Goal: Book appointment/travel/reservation

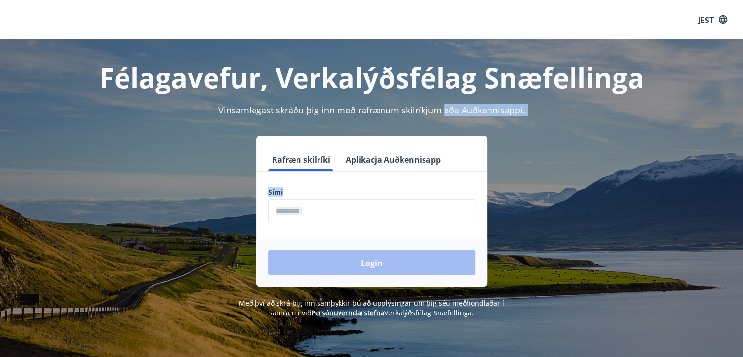
drag, startPoint x: 0, startPoint y: 0, endPoint x: 342, endPoint y: 258, distance: 429.0
click at [342, 258] on div "Félagavefur, Verkalýðsfélag Snæfellinga Vinsamlegast skráðu þig inn með rafrænu…" at bounding box center [372, 178] width 704 height 278
click at [320, 211] on input "phone" at bounding box center [371, 211] width 207 height 24
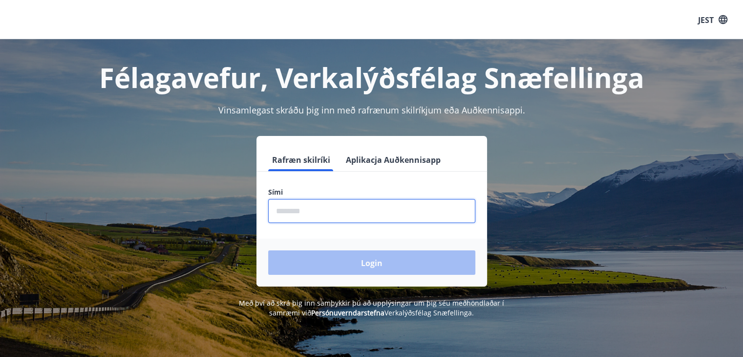
click at [320, 211] on input "phone" at bounding box center [371, 211] width 207 height 24
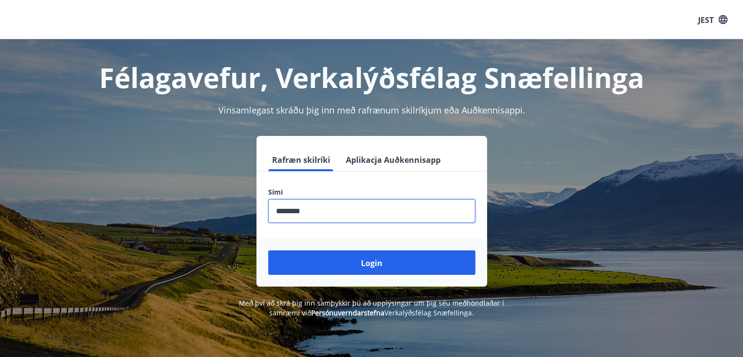
type input "********"
click at [268, 250] on button "Login" at bounding box center [371, 262] width 207 height 24
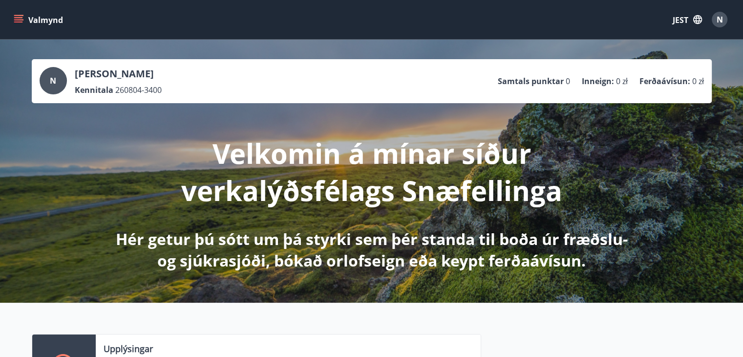
click at [14, 24] on button "Valmynd" at bounding box center [39, 20] width 55 height 18
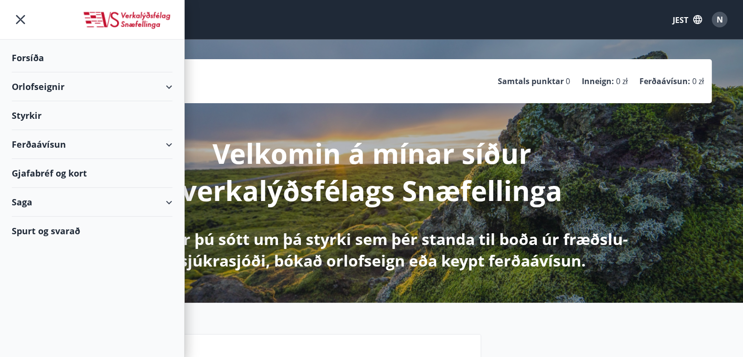
click at [45, 87] on font "Orlofseignir" at bounding box center [38, 87] width 53 height 12
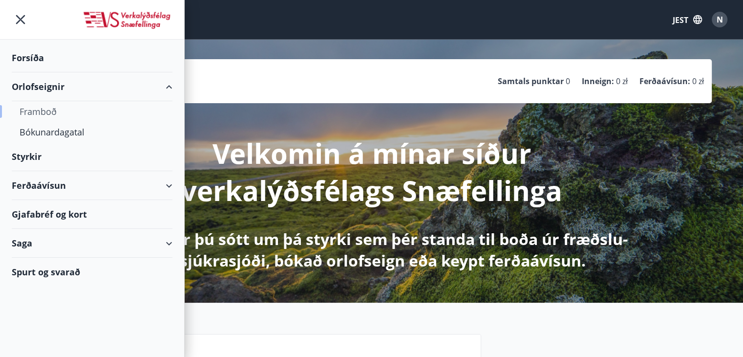
click at [45, 108] on font "Framboð" at bounding box center [38, 112] width 37 height 12
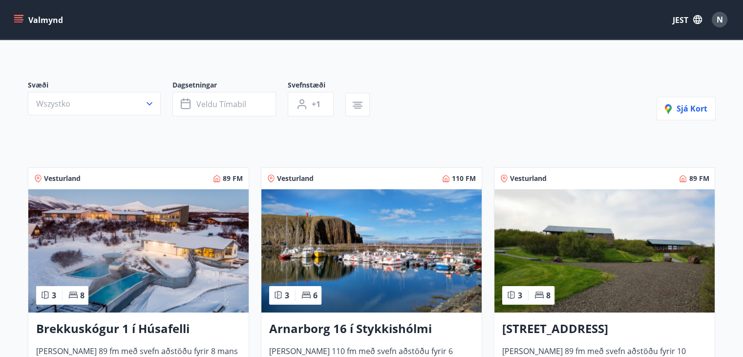
scroll to position [56, 0]
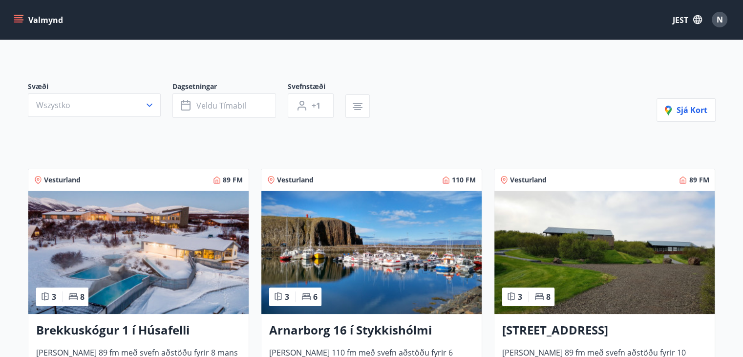
click at [201, 233] on img at bounding box center [138, 252] width 220 height 123
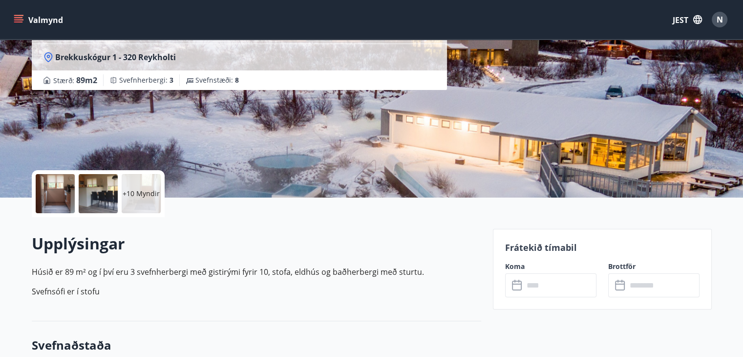
scroll to position [93, 0]
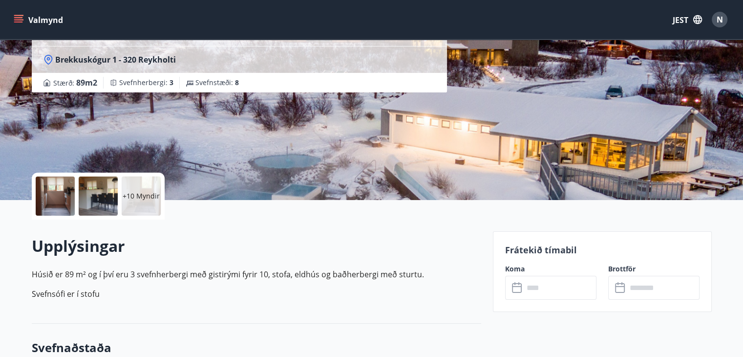
click at [49, 205] on div at bounding box center [55, 195] width 39 height 39
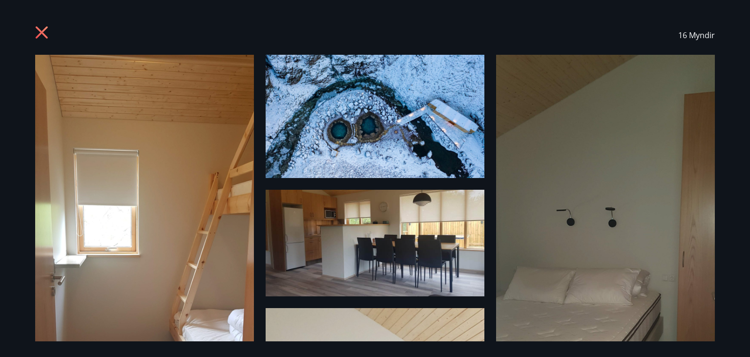
click at [725, 183] on div "16 Myndir" at bounding box center [375, 178] width 704 height 325
click at [662, 272] on img at bounding box center [605, 280] width 219 height 450
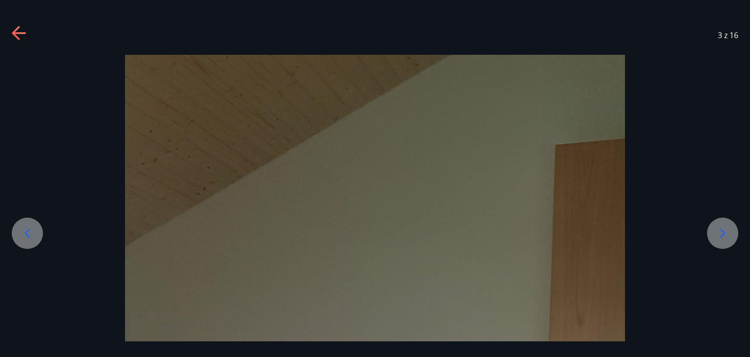
click at [26, 239] on icon at bounding box center [28, 233] width 16 height 16
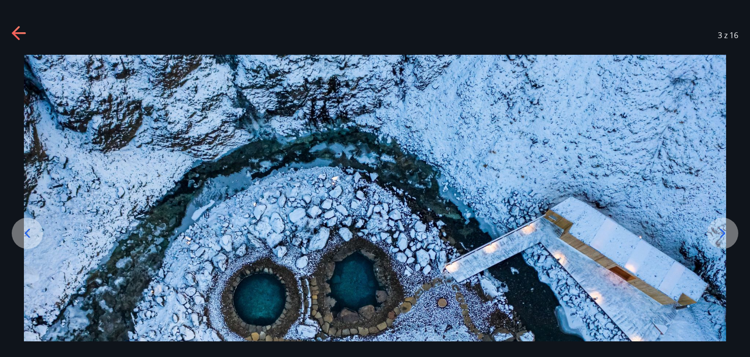
click at [26, 239] on icon at bounding box center [28, 233] width 16 height 16
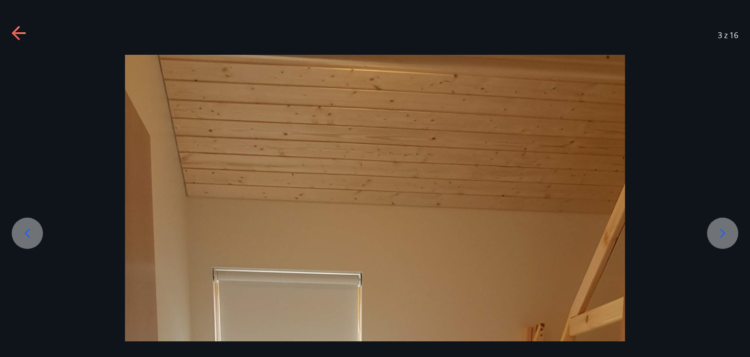
click at [717, 236] on icon at bounding box center [723, 233] width 16 height 16
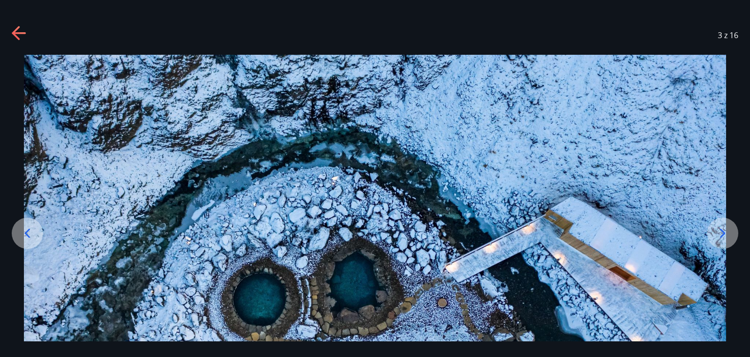
click at [729, 235] on icon at bounding box center [723, 233] width 16 height 16
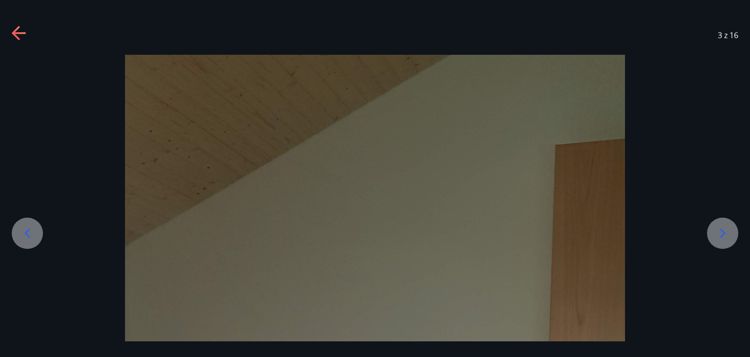
click at [729, 235] on icon at bounding box center [723, 233] width 16 height 16
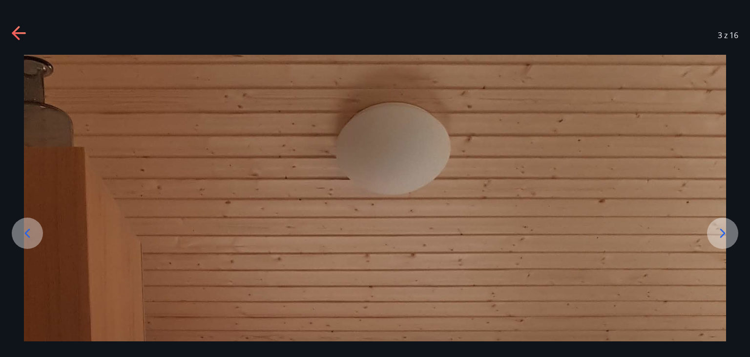
click at [26, 35] on icon at bounding box center [20, 34] width 16 height 16
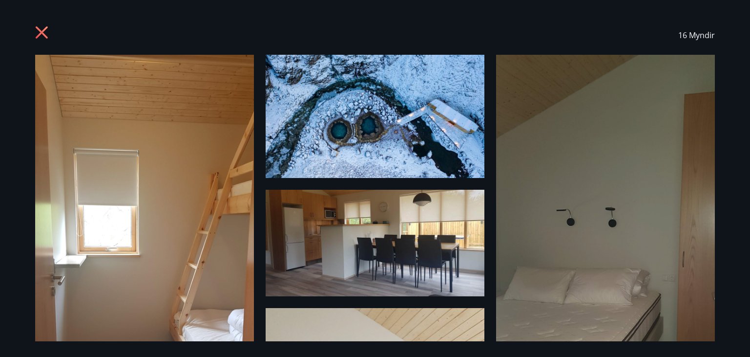
click at [46, 23] on div "16 Myndir" at bounding box center [375, 35] width 680 height 39
click at [43, 28] on icon at bounding box center [43, 34] width 16 height 16
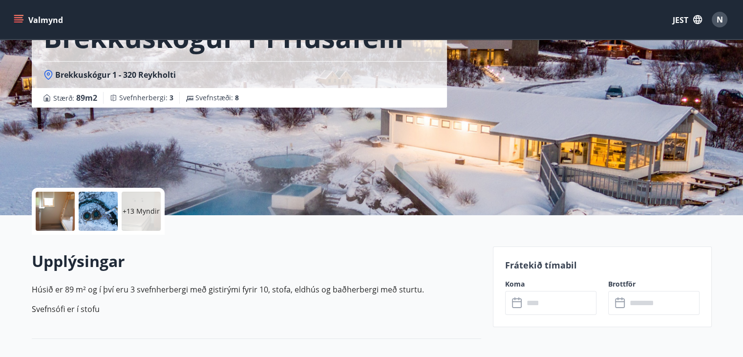
scroll to position [74, 0]
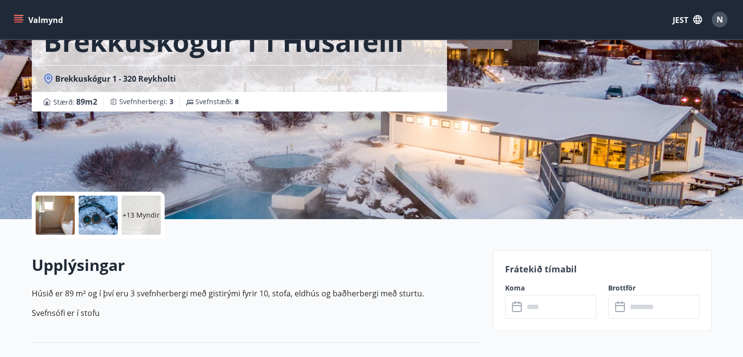
click at [149, 222] on div "+13 Myndir" at bounding box center [141, 214] width 39 height 39
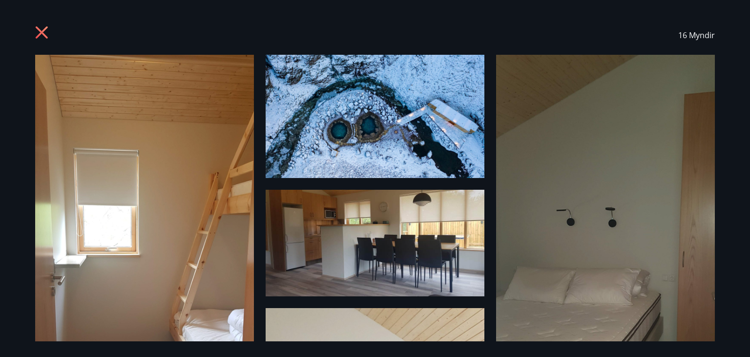
click at [750, 33] on div "16 Myndir" at bounding box center [375, 178] width 750 height 357
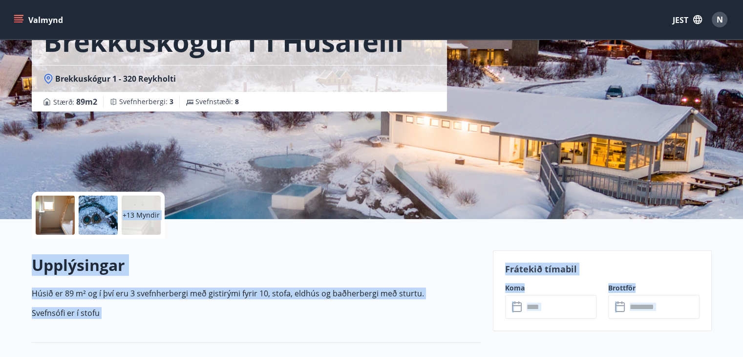
drag, startPoint x: 750, startPoint y: 33, endPoint x: 634, endPoint y: 202, distance: 204.5
click at [475, 280] on div "Upplýsingar [PERSON_NAME] 89 m² og í því eru 3 svefnherbergi með gistirými fyri…" at bounding box center [256, 290] width 449 height 72
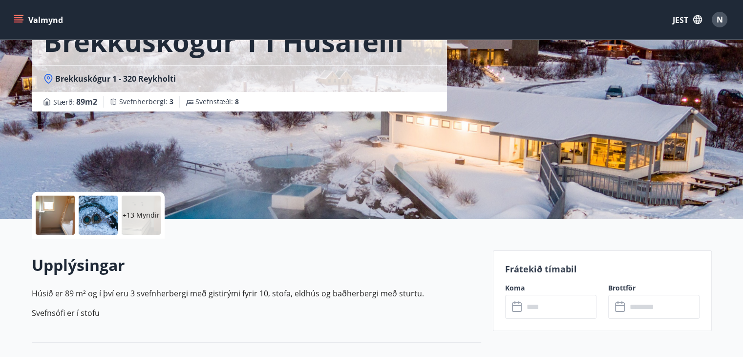
click at [53, 214] on div at bounding box center [55, 214] width 39 height 39
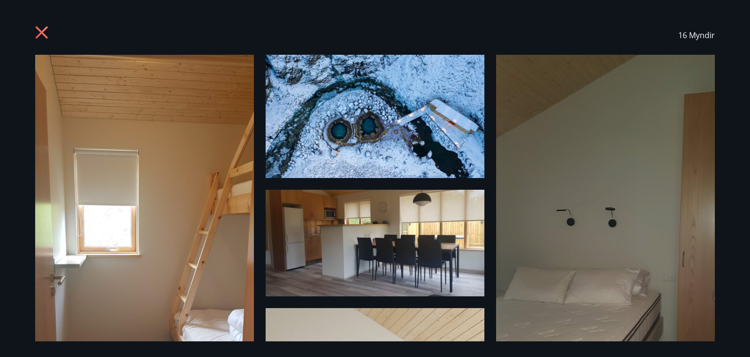
click at [692, 36] on font "Myndir" at bounding box center [702, 35] width 26 height 11
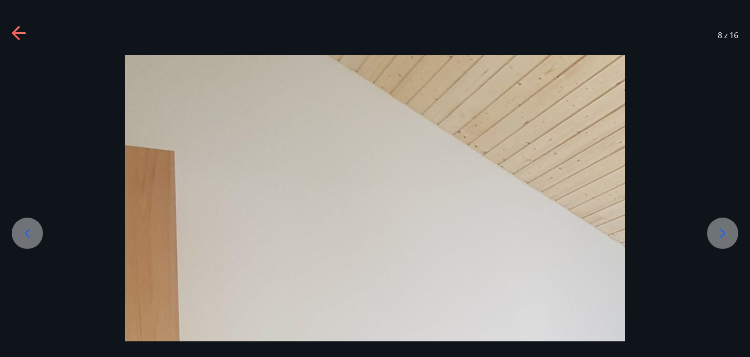
click at [730, 229] on icon at bounding box center [723, 233] width 16 height 16
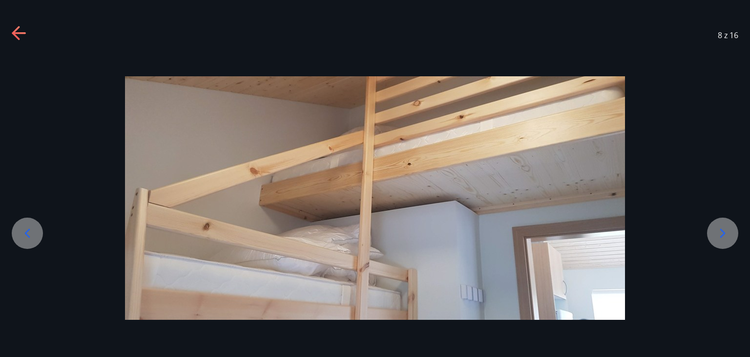
click at [730, 229] on icon at bounding box center [723, 233] width 16 height 16
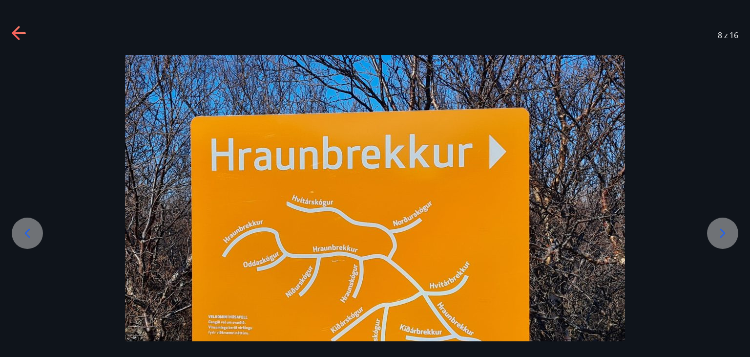
click at [730, 229] on icon at bounding box center [723, 233] width 16 height 16
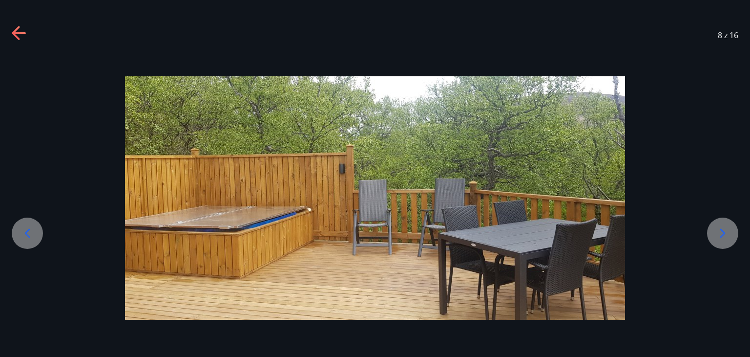
click at [730, 229] on icon at bounding box center [723, 233] width 16 height 16
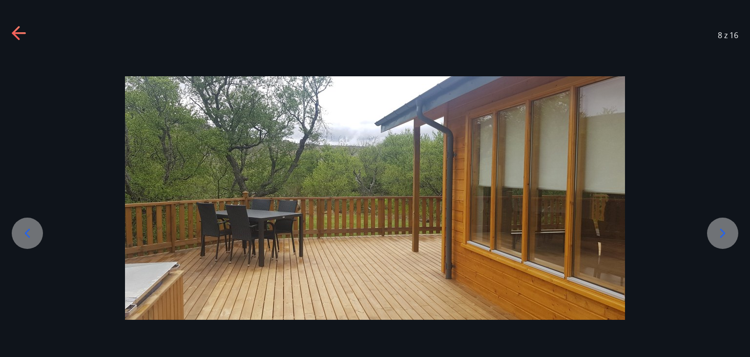
click at [730, 229] on icon at bounding box center [723, 233] width 16 height 16
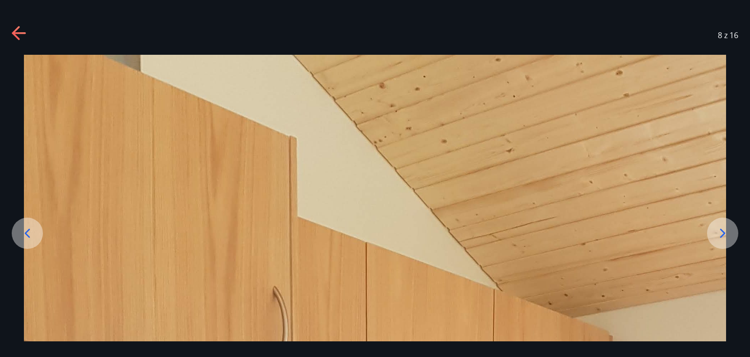
click at [730, 229] on icon at bounding box center [723, 233] width 16 height 16
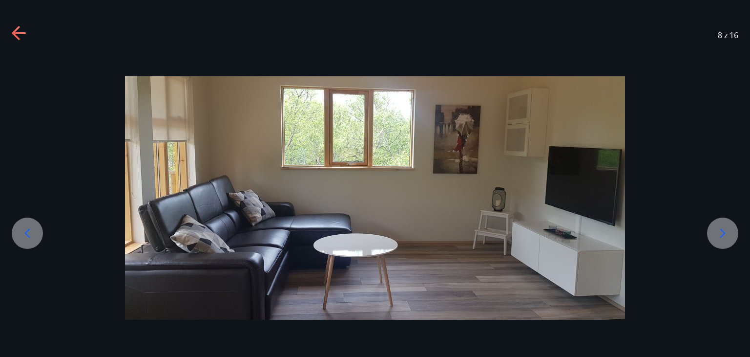
click at [730, 229] on icon at bounding box center [723, 233] width 16 height 16
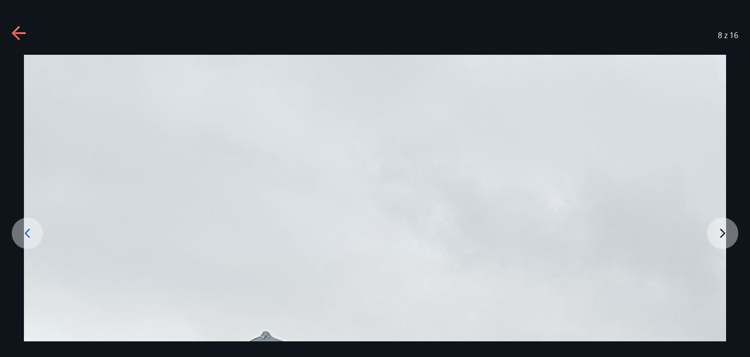
click at [11, 38] on div "8 z 16" at bounding box center [375, 35] width 750 height 39
click at [13, 32] on icon at bounding box center [16, 33] width 8 height 14
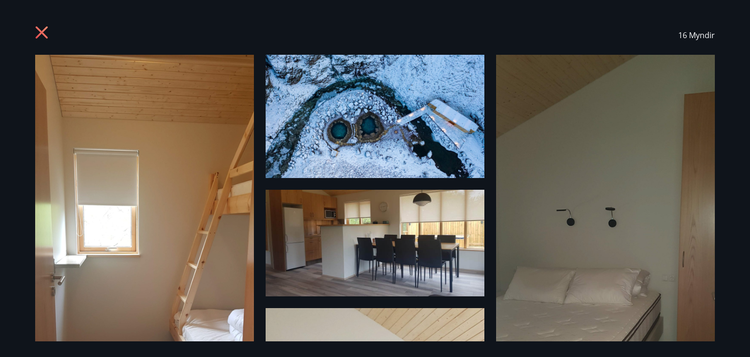
click at [51, 28] on div "16 Myndir" at bounding box center [375, 35] width 680 height 39
click at [35, 34] on icon at bounding box center [43, 34] width 16 height 16
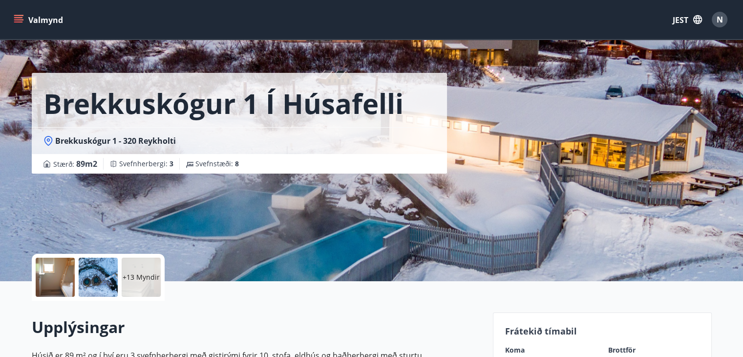
scroll to position [0, 0]
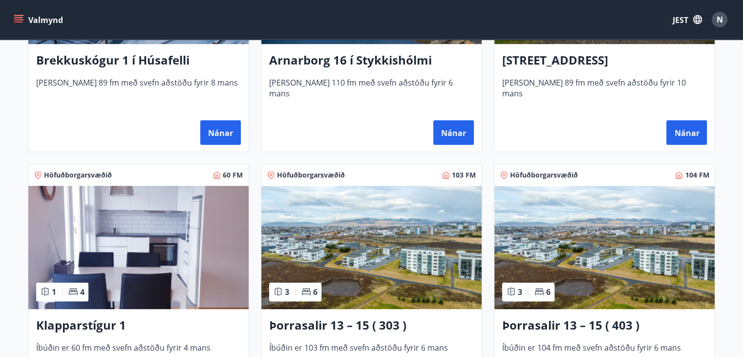
scroll to position [360, 0]
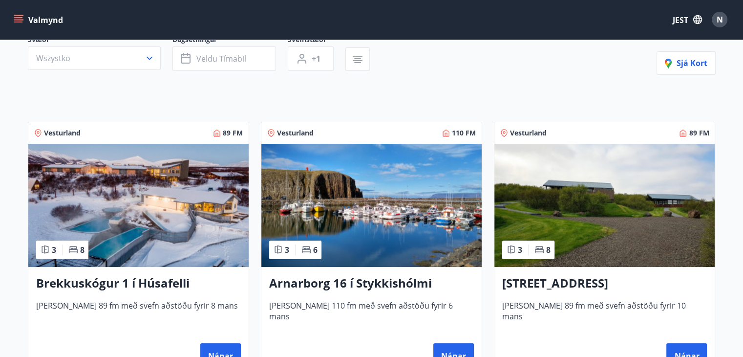
click at [601, 176] on img at bounding box center [604, 205] width 220 height 123
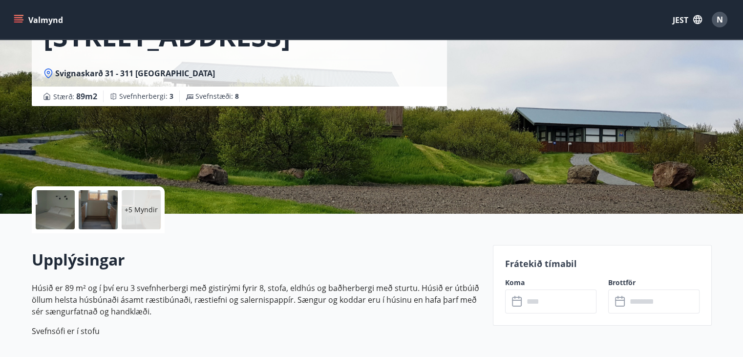
scroll to position [92, 0]
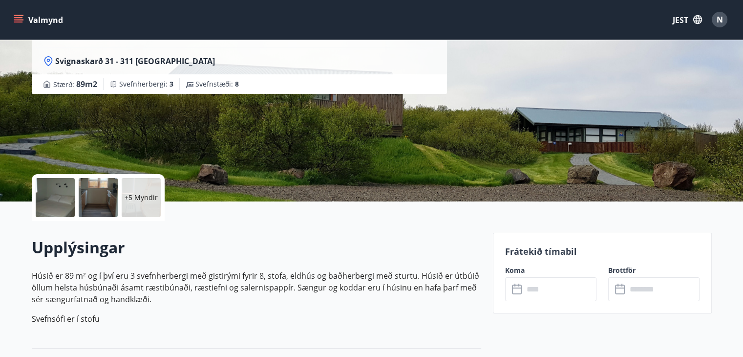
click at [72, 196] on div at bounding box center [55, 197] width 39 height 39
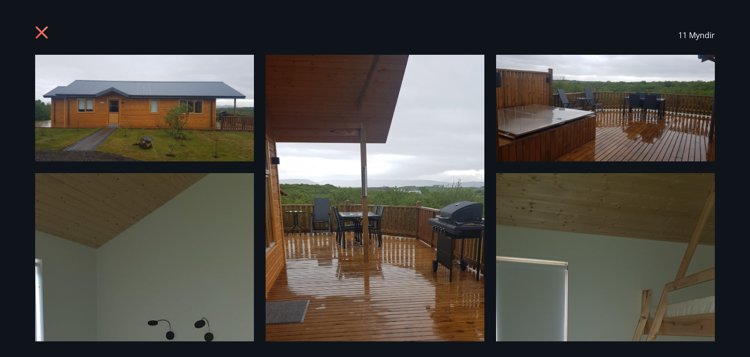
click at [205, 147] on img at bounding box center [144, 108] width 219 height 107
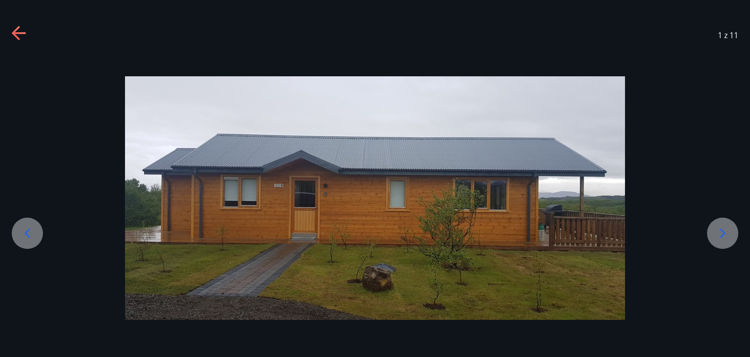
click at [725, 229] on icon at bounding box center [723, 233] width 16 height 16
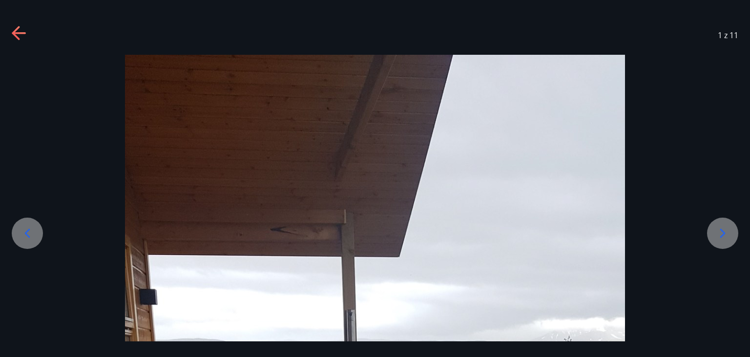
click at [725, 229] on icon at bounding box center [723, 233] width 16 height 16
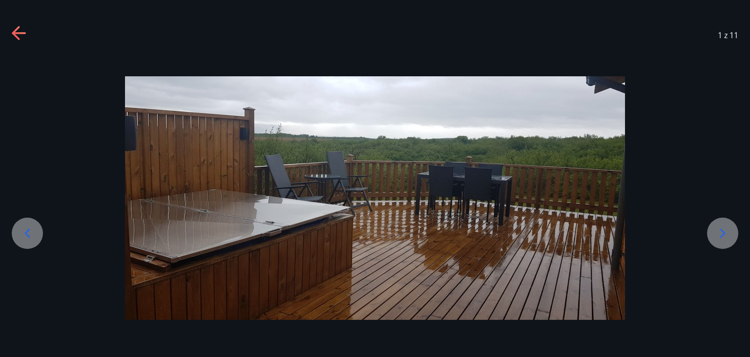
click at [718, 234] on icon at bounding box center [723, 233] width 16 height 16
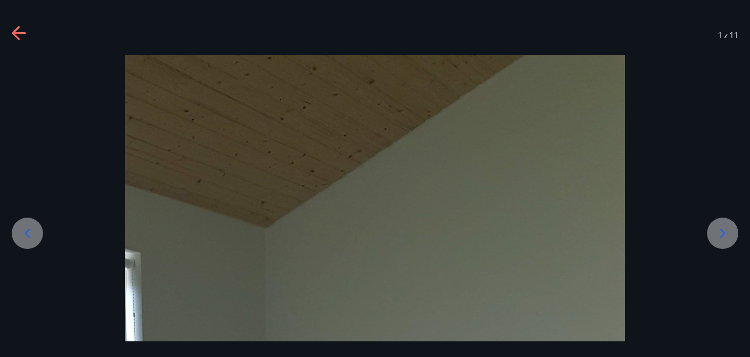
click at [718, 234] on icon at bounding box center [723, 233] width 16 height 16
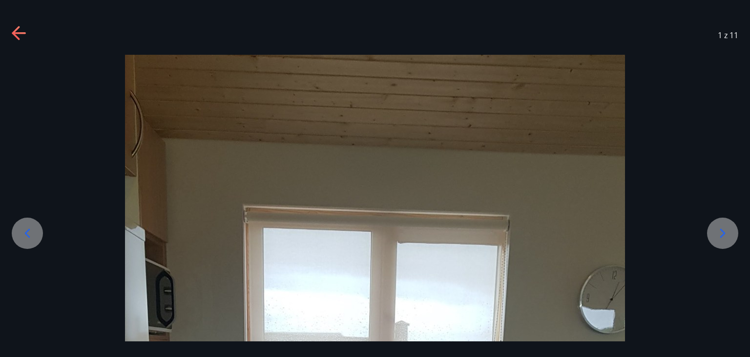
click at [718, 234] on icon at bounding box center [723, 233] width 16 height 16
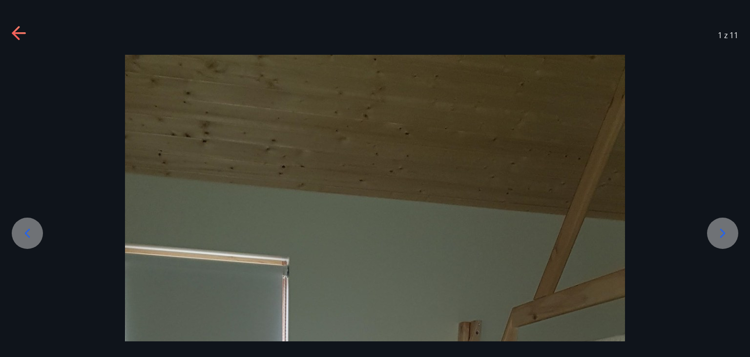
click at [718, 234] on icon at bounding box center [723, 233] width 16 height 16
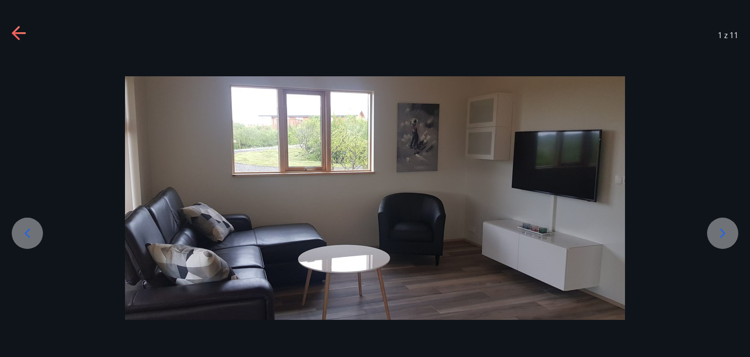
drag, startPoint x: 675, startPoint y: 157, endPoint x: 676, endPoint y: 56, distance: 101.1
click at [676, 56] on div at bounding box center [375, 198] width 750 height 286
click at [723, 232] on icon at bounding box center [723, 233] width 16 height 16
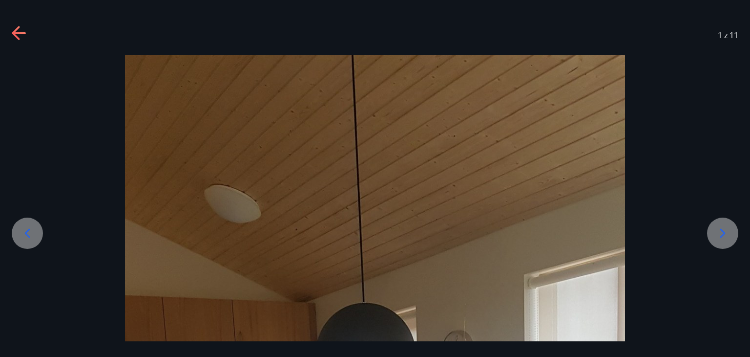
click at [723, 232] on icon at bounding box center [723, 233] width 16 height 16
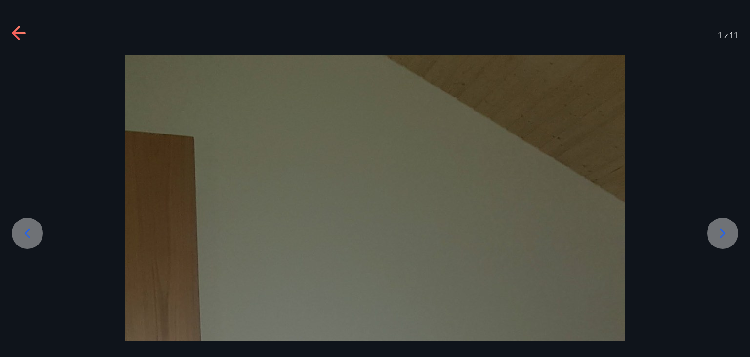
click at [8, 32] on div "1 z 11" at bounding box center [375, 35] width 750 height 39
click at [19, 36] on icon at bounding box center [20, 34] width 16 height 16
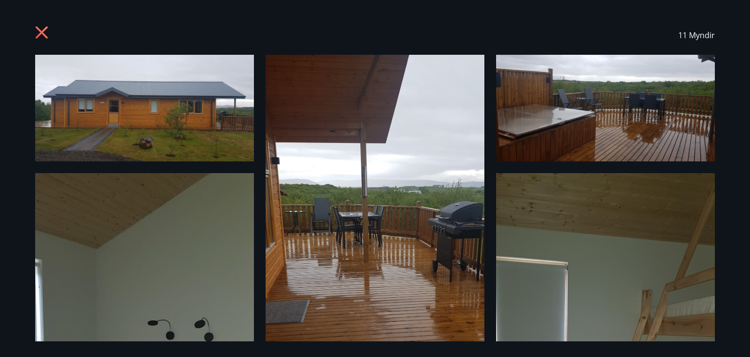
click at [43, 30] on icon at bounding box center [42, 32] width 12 height 12
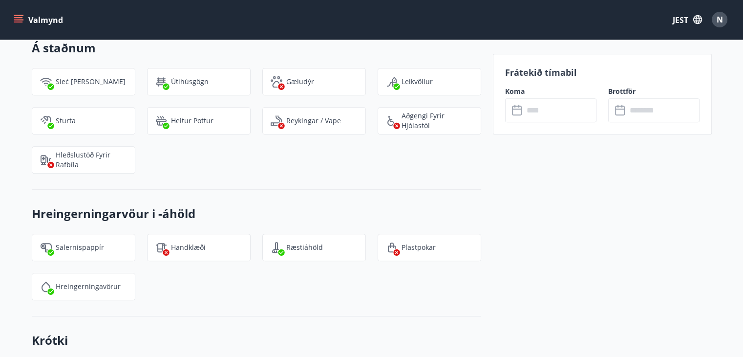
scroll to position [558, 0]
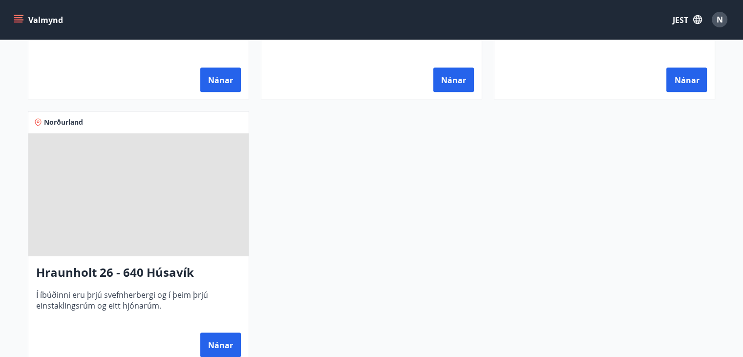
scroll to position [920, 0]
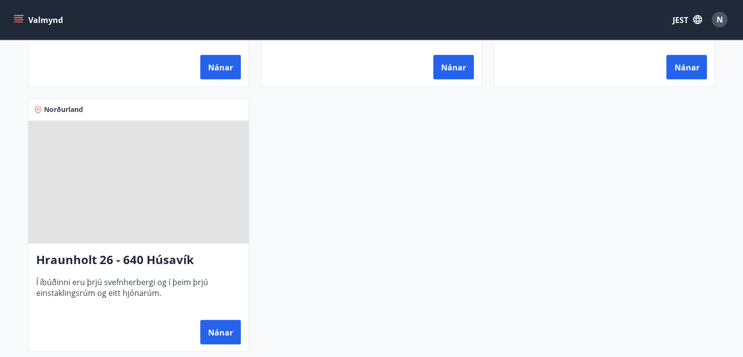
click at [134, 204] on span at bounding box center [138, 181] width 220 height 123
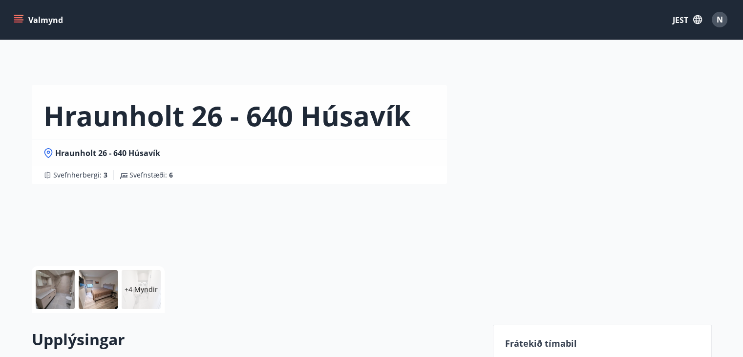
click at [49, 290] on div at bounding box center [55, 289] width 39 height 39
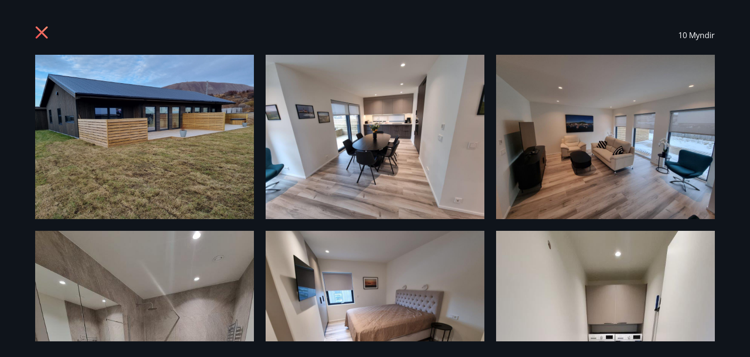
click at [158, 123] on img at bounding box center [144, 137] width 219 height 164
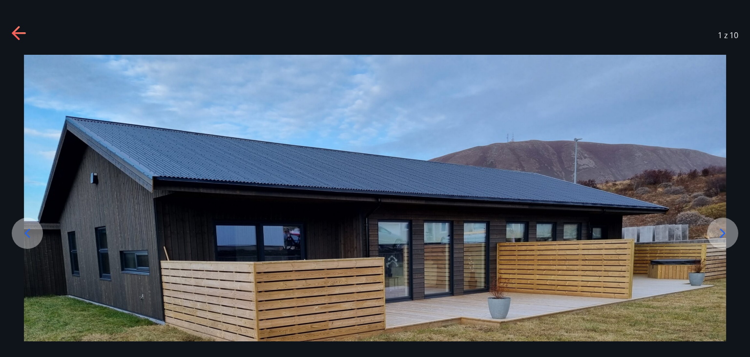
click at [727, 230] on icon at bounding box center [723, 233] width 16 height 16
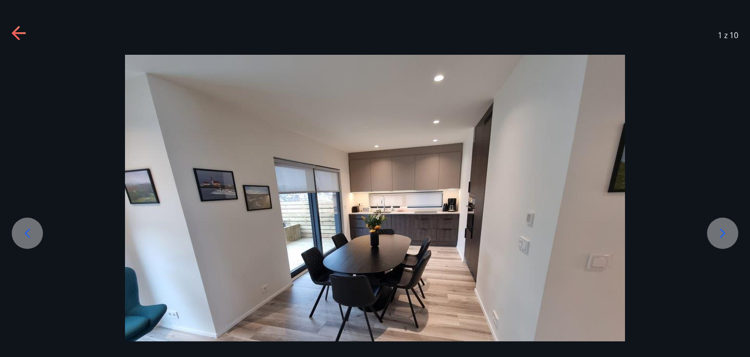
click at [727, 230] on icon at bounding box center [723, 233] width 16 height 16
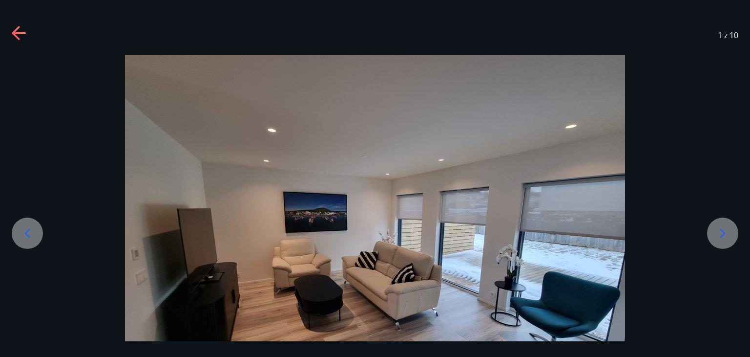
click at [727, 230] on icon at bounding box center [723, 233] width 16 height 16
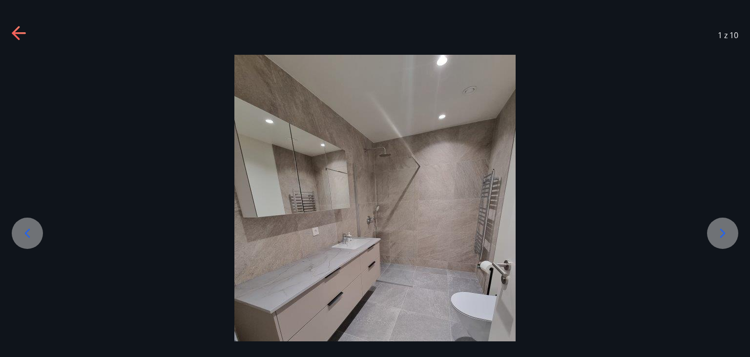
click at [727, 230] on icon at bounding box center [723, 233] width 16 height 16
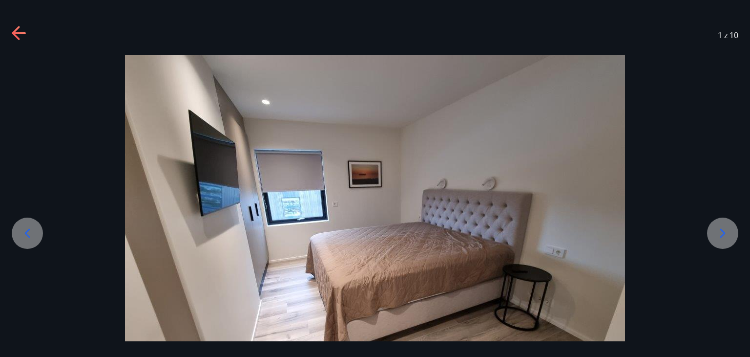
click at [727, 230] on icon at bounding box center [723, 233] width 16 height 16
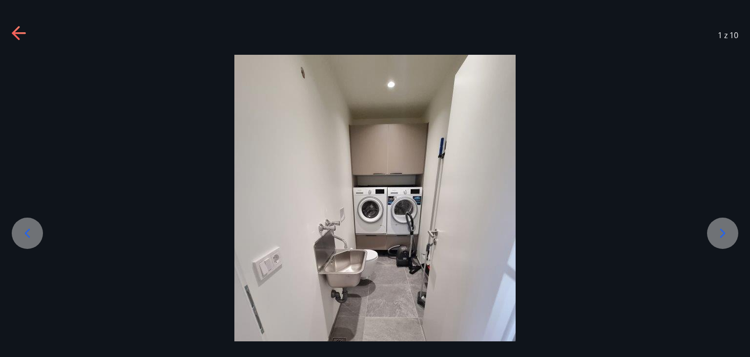
click at [727, 230] on icon at bounding box center [723, 233] width 16 height 16
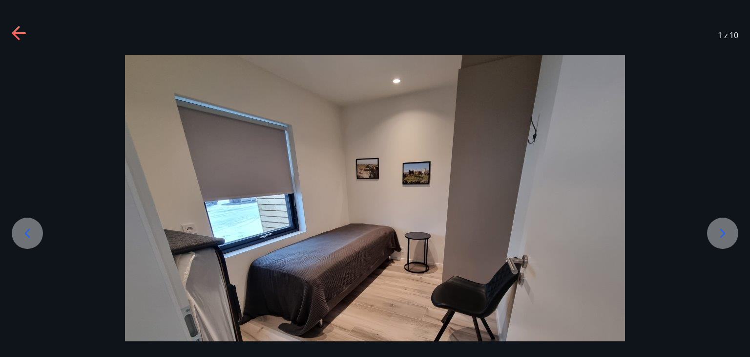
click at [727, 230] on icon at bounding box center [723, 233] width 16 height 16
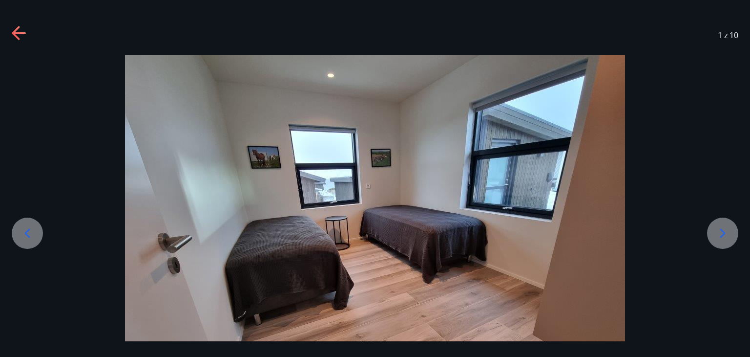
click at [727, 230] on icon at bounding box center [723, 233] width 16 height 16
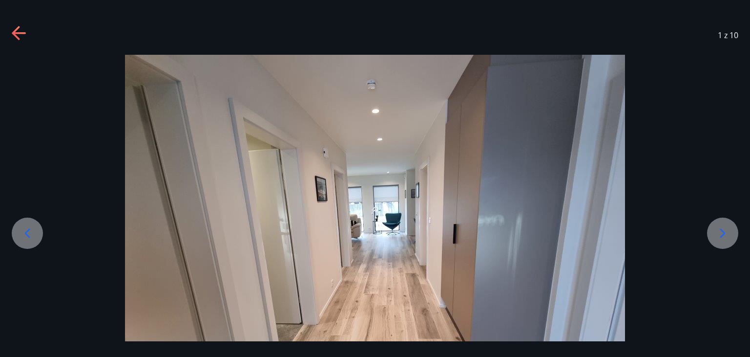
click at [727, 230] on icon at bounding box center [723, 233] width 16 height 16
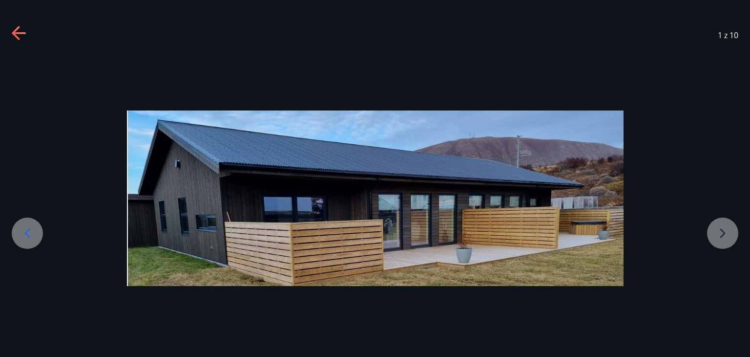
click at [727, 230] on div at bounding box center [375, 197] width 750 height 175
click at [18, 31] on icon at bounding box center [20, 34] width 16 height 16
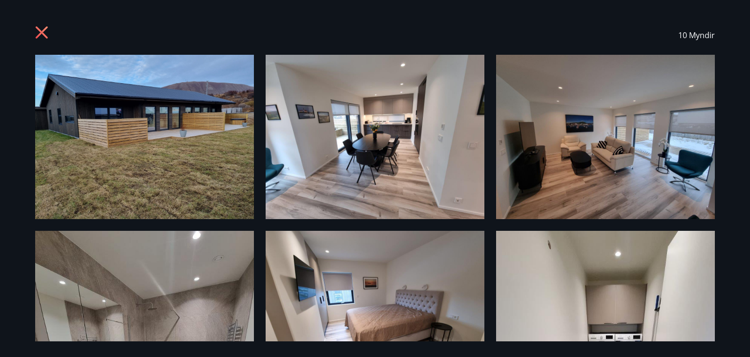
click at [40, 30] on icon at bounding box center [42, 32] width 12 height 12
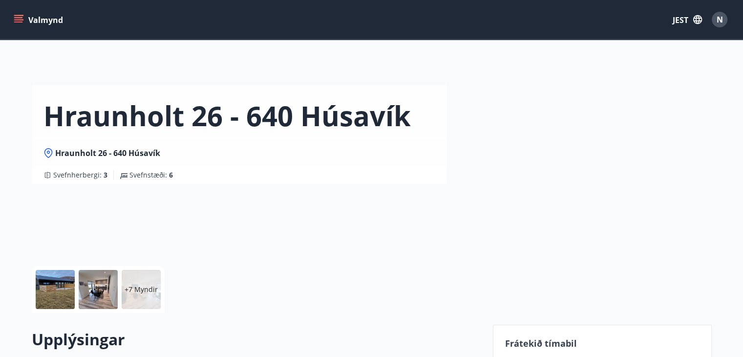
drag, startPoint x: 3, startPoint y: 0, endPoint x: 327, endPoint y: 241, distance: 403.6
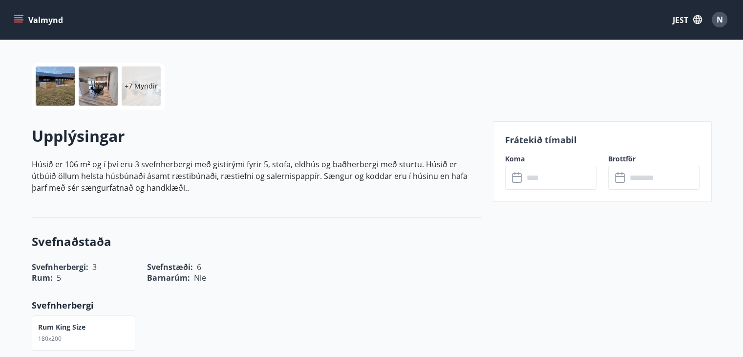
scroll to position [219, 0]
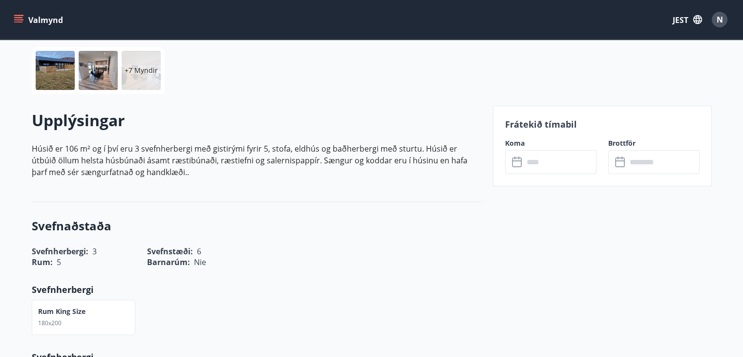
click at [564, 170] on input "text" at bounding box center [560, 162] width 73 height 24
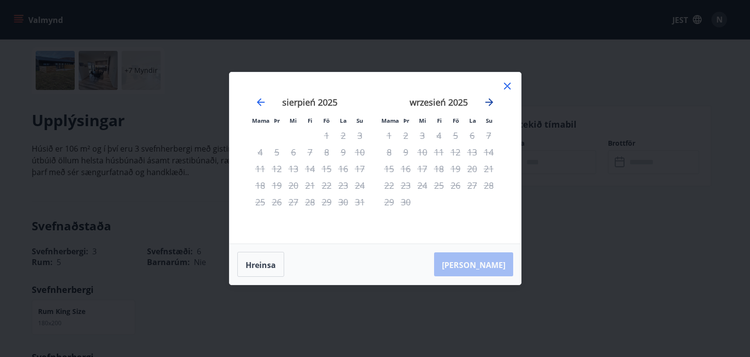
click at [491, 98] on icon "Przejdź dalej, aby przejść do następnego miesiąca." at bounding box center [490, 102] width 12 height 12
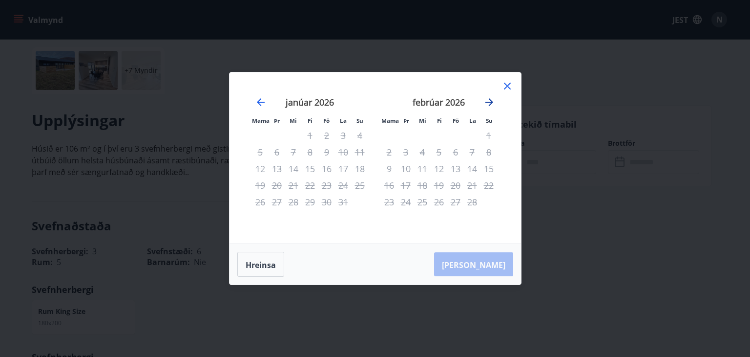
click at [491, 98] on icon "Przejdź dalej, aby przejść do następnego miesiąca." at bounding box center [490, 102] width 12 height 12
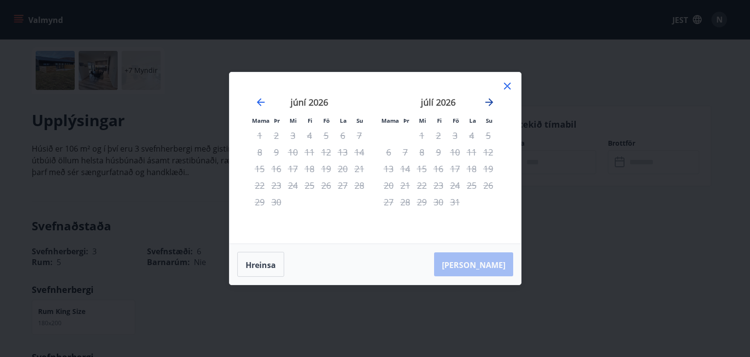
click at [491, 98] on icon "Przejdź dalej, aby przejść do następnego miesiąca." at bounding box center [490, 102] width 12 height 12
click at [493, 100] on icon "Przejdź dalej, aby przejść do następnego miesiąca." at bounding box center [490, 102] width 12 height 12
click at [508, 87] on icon at bounding box center [507, 86] width 7 height 7
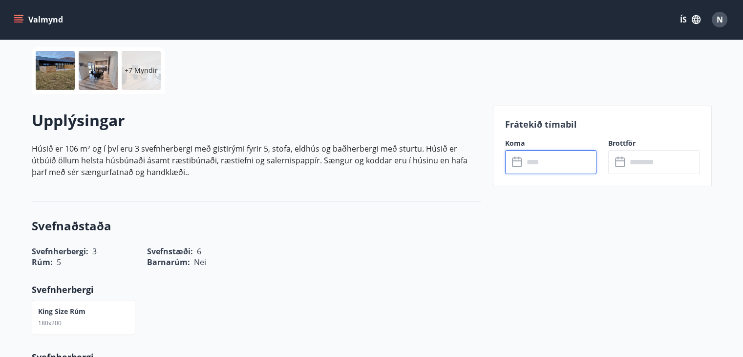
drag, startPoint x: 533, startPoint y: 172, endPoint x: 481, endPoint y: 166, distance: 52.7
click at [537, 172] on input "text" at bounding box center [560, 162] width 73 height 24
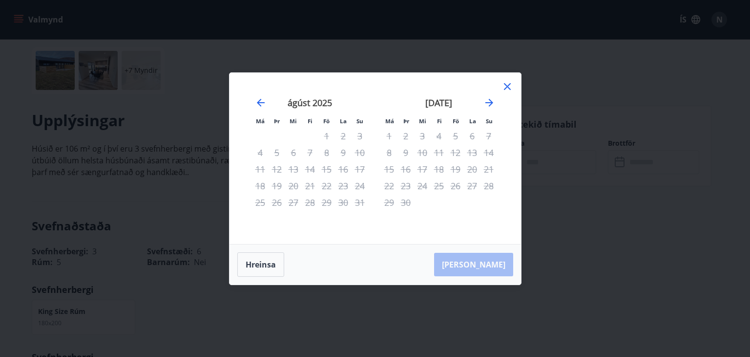
drag, startPoint x: 537, startPoint y: 172, endPoint x: 532, endPoint y: 132, distance: 40.9
click at [532, 132] on div "Má Þr Mi Fi Fö La Su Má Þr Mi Fi Fö La Su [DATE] 1 2 3 4 5 6 7 8 9 10 11 12 13 …" at bounding box center [375, 178] width 750 height 357
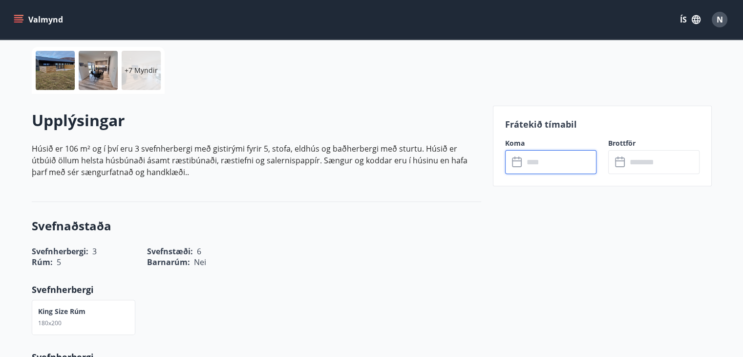
click at [558, 154] on input "text" at bounding box center [560, 162] width 73 height 24
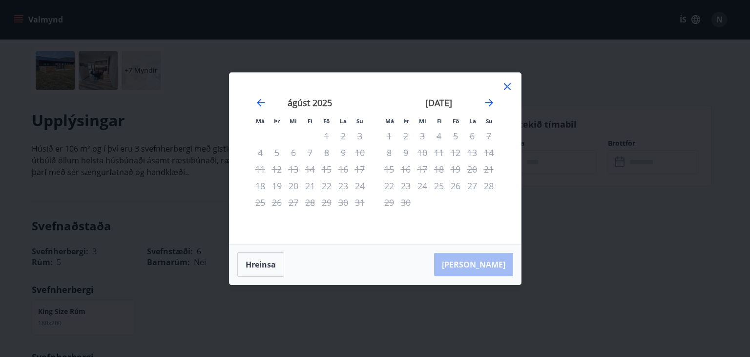
click at [511, 83] on icon at bounding box center [508, 87] width 12 height 12
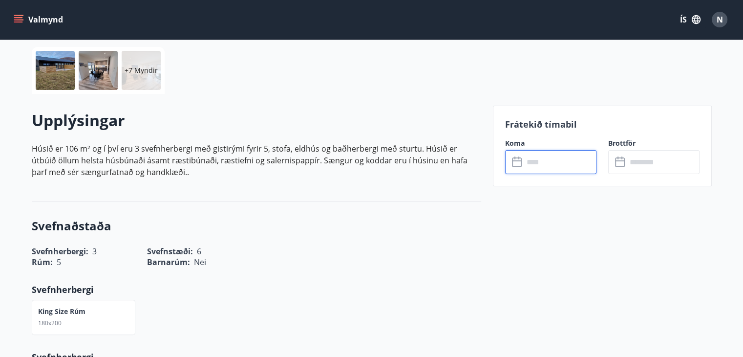
click at [579, 163] on input "text" at bounding box center [560, 162] width 73 height 24
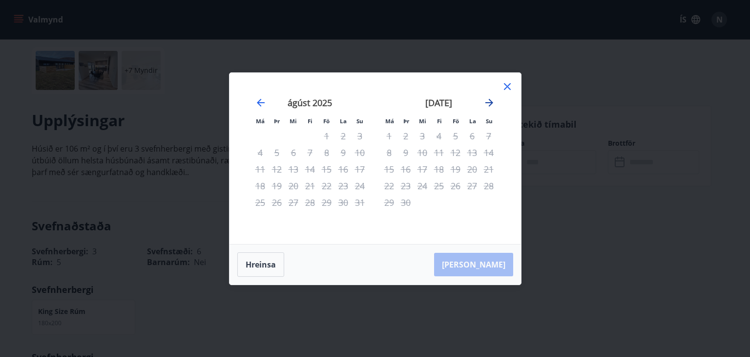
click at [487, 105] on icon "Move forward to switch to the next month." at bounding box center [490, 103] width 12 height 12
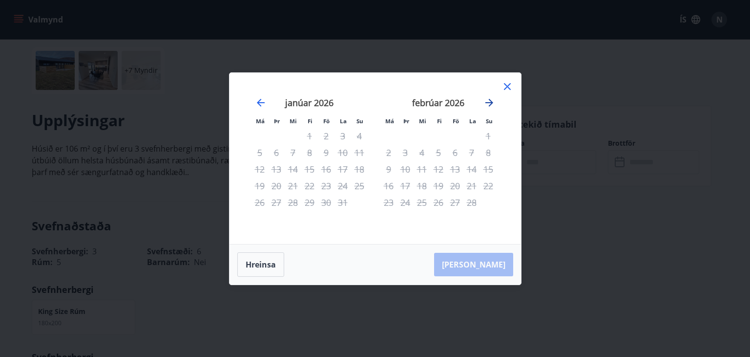
click at [487, 105] on icon "Move forward to switch to the next month." at bounding box center [490, 103] width 12 height 12
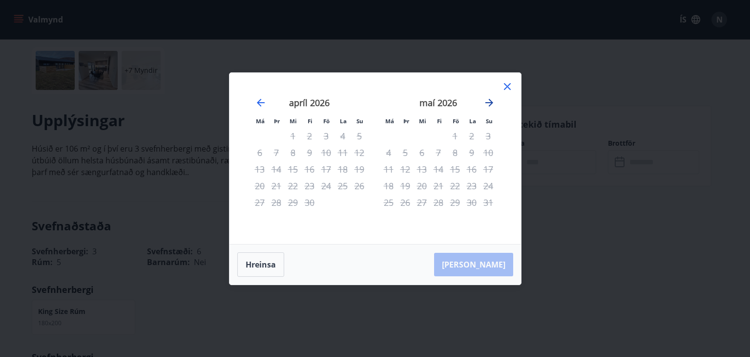
click at [487, 105] on icon "Move forward to switch to the next month." at bounding box center [490, 103] width 12 height 12
click at [494, 101] on icon "Move forward to switch to the next month." at bounding box center [490, 103] width 12 height 12
click at [509, 86] on icon at bounding box center [508, 87] width 12 height 12
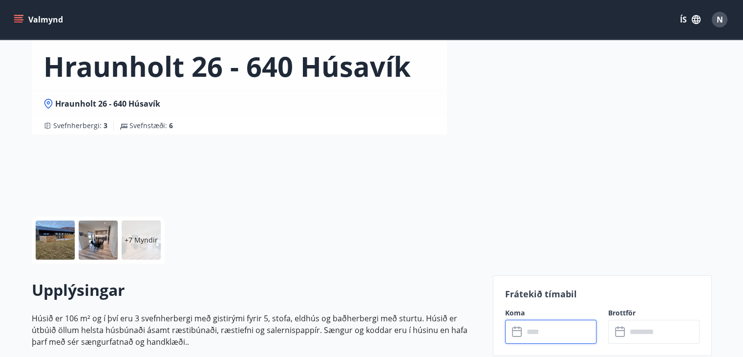
scroll to position [0, 0]
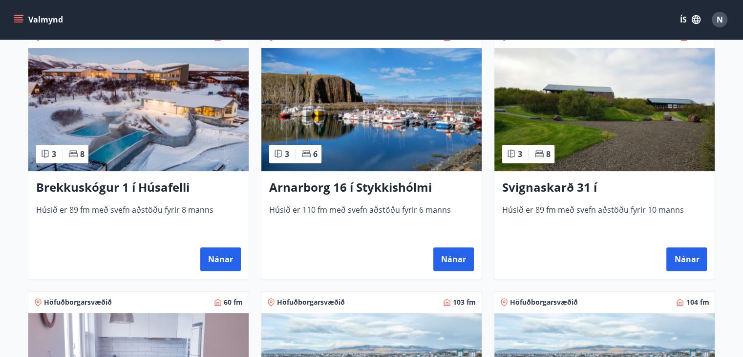
scroll to position [185, 0]
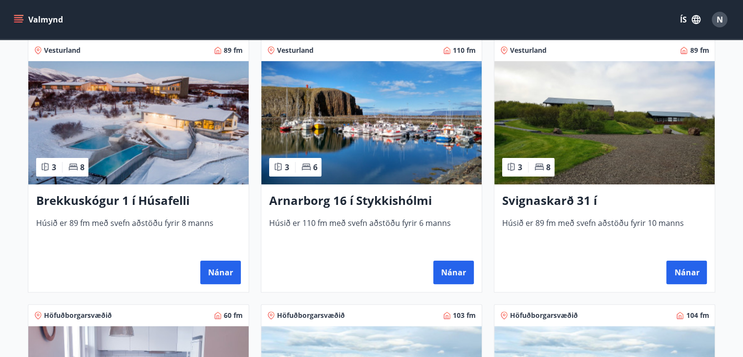
click at [391, 142] on img at bounding box center [371, 122] width 220 height 123
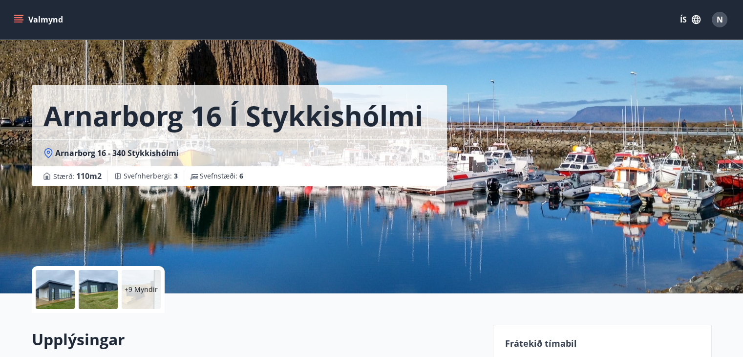
drag, startPoint x: 49, startPoint y: 289, endPoint x: 62, endPoint y: 297, distance: 14.9
click at [62, 297] on div at bounding box center [55, 289] width 39 height 39
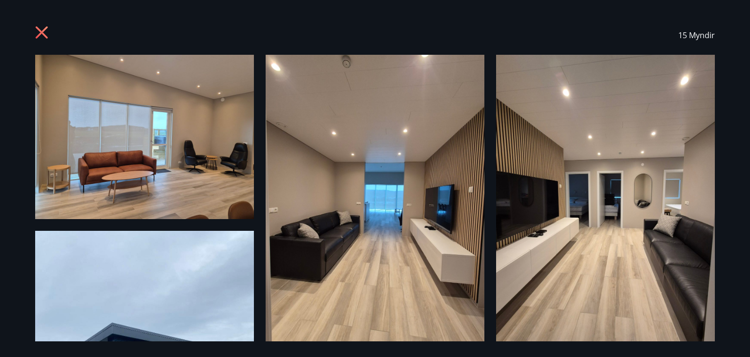
click at [192, 191] on img at bounding box center [144, 137] width 219 height 164
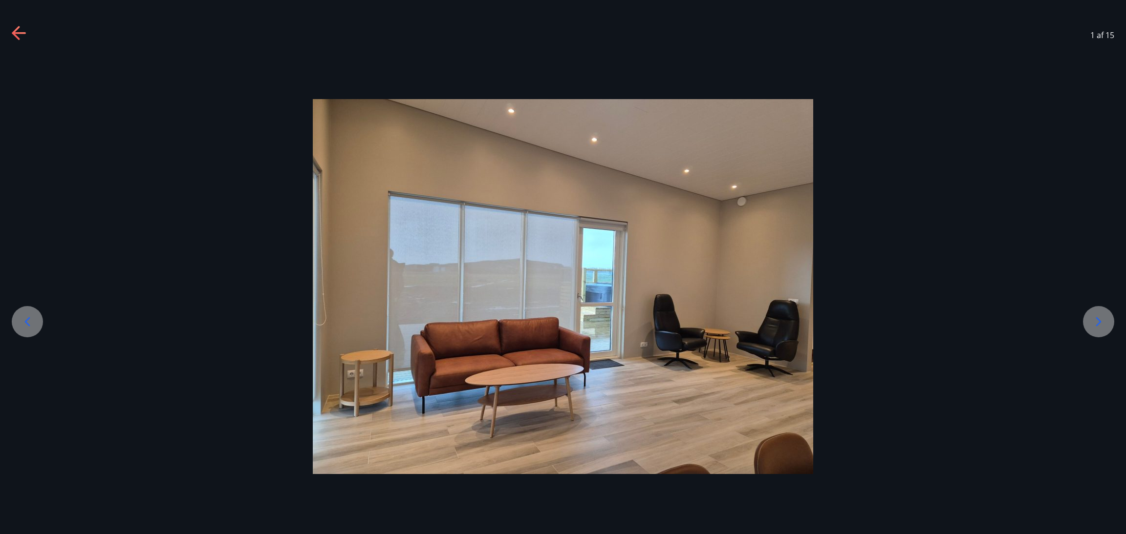
drag, startPoint x: 702, startPoint y: 0, endPoint x: 140, endPoint y: 231, distance: 607.3
click at [140, 231] on div at bounding box center [563, 286] width 1126 height 375
click at [750, 320] on icon at bounding box center [1098, 322] width 16 height 16
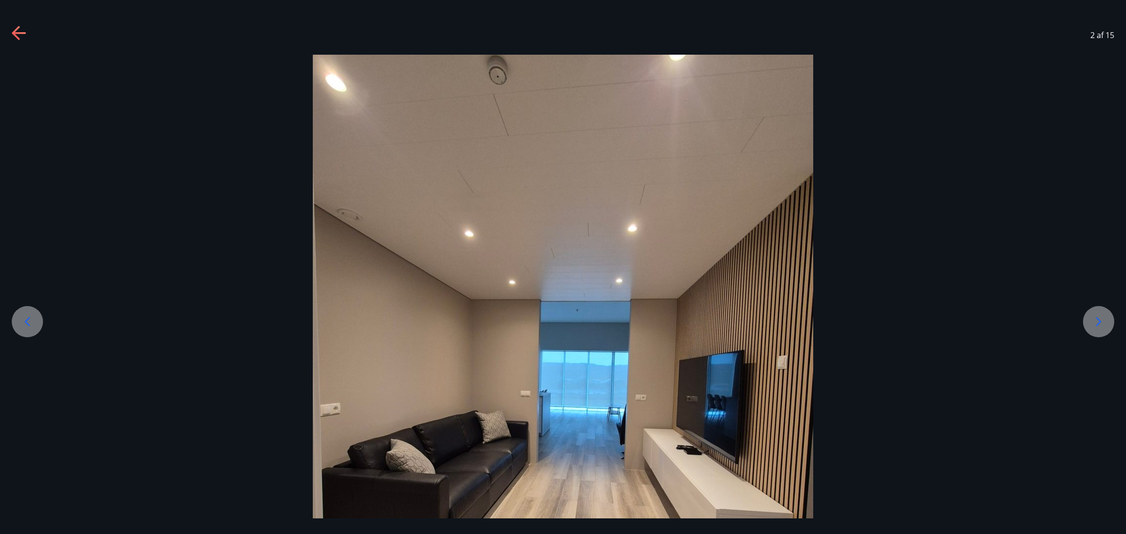
click at [750, 320] on icon at bounding box center [1098, 322] width 16 height 16
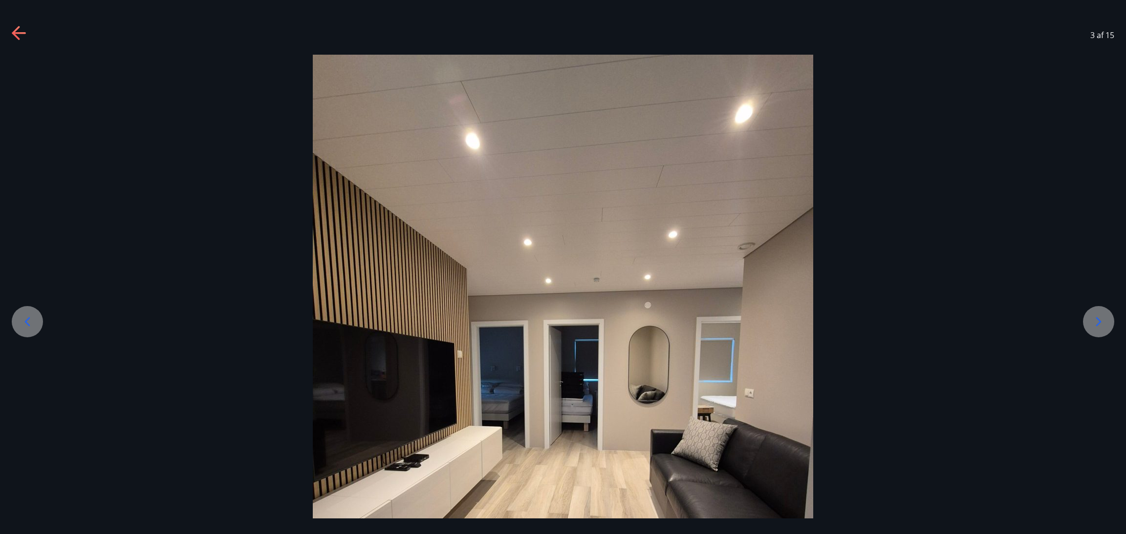
click at [750, 317] on icon at bounding box center [1098, 322] width 16 height 16
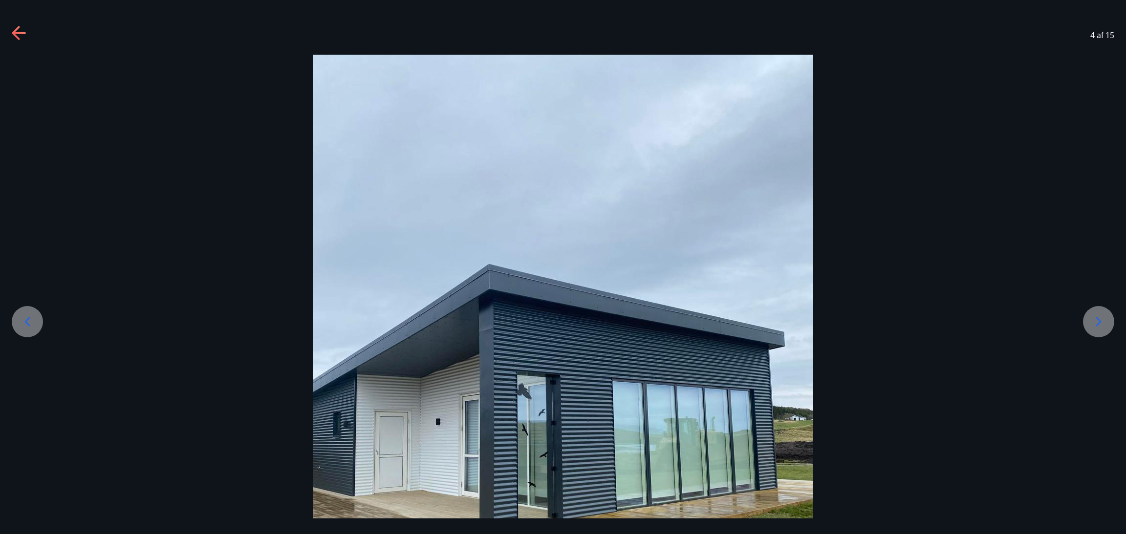
click at [750, 317] on icon at bounding box center [1098, 322] width 16 height 16
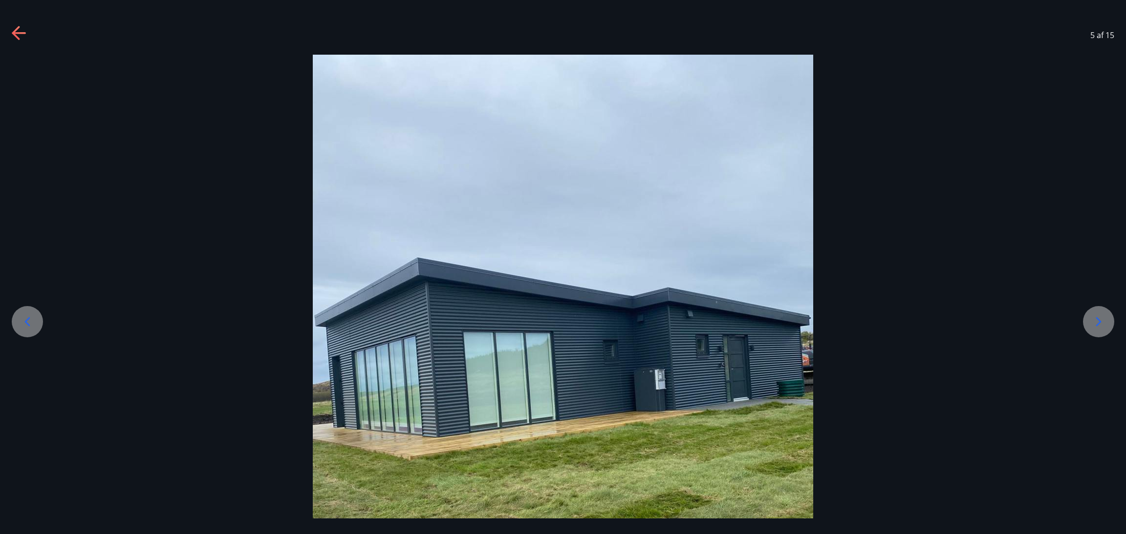
click at [750, 317] on icon at bounding box center [1098, 322] width 16 height 16
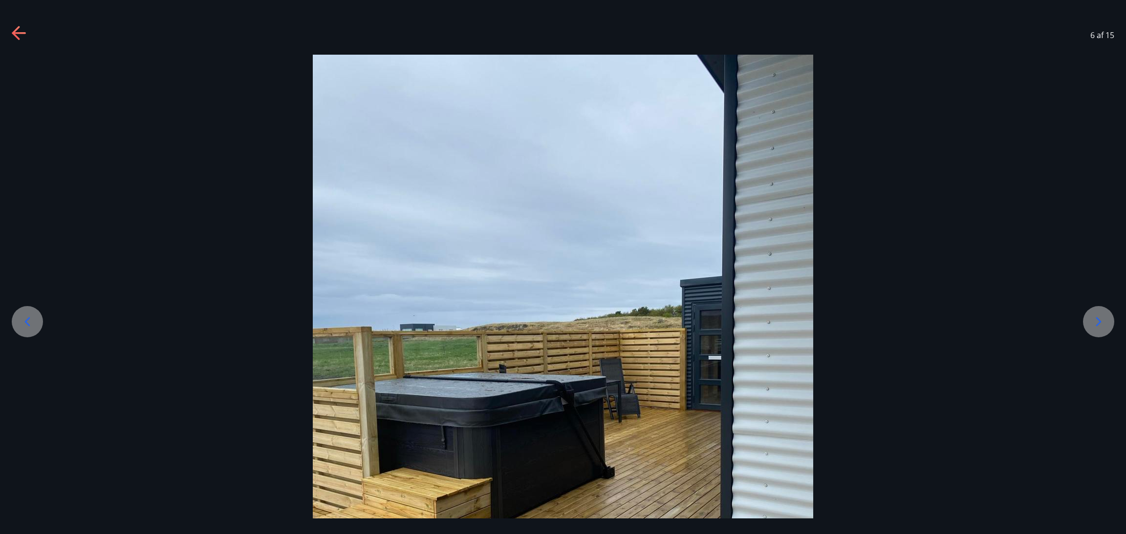
click at [750, 310] on div at bounding box center [1098, 321] width 31 height 31
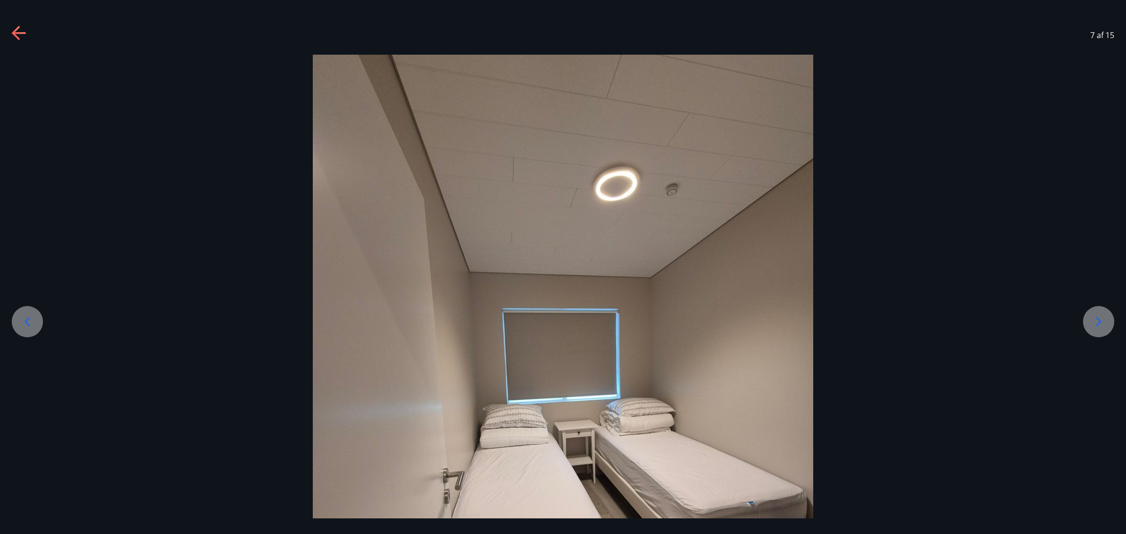
click at [750, 306] on div at bounding box center [563, 388] width 1126 height 667
click at [750, 319] on icon at bounding box center [1098, 322] width 5 height 9
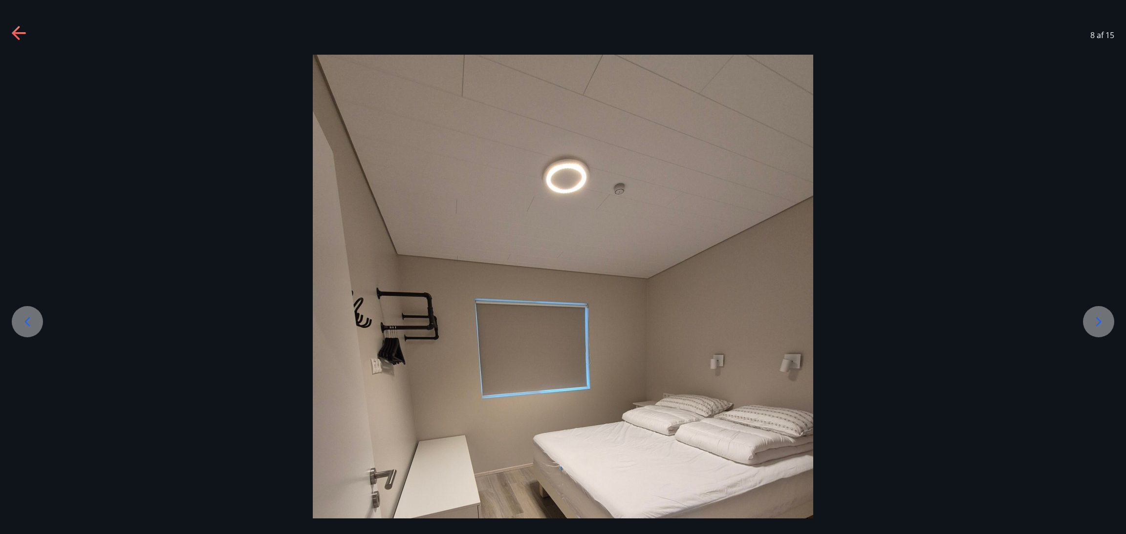
click at [750, 315] on icon at bounding box center [1098, 322] width 16 height 16
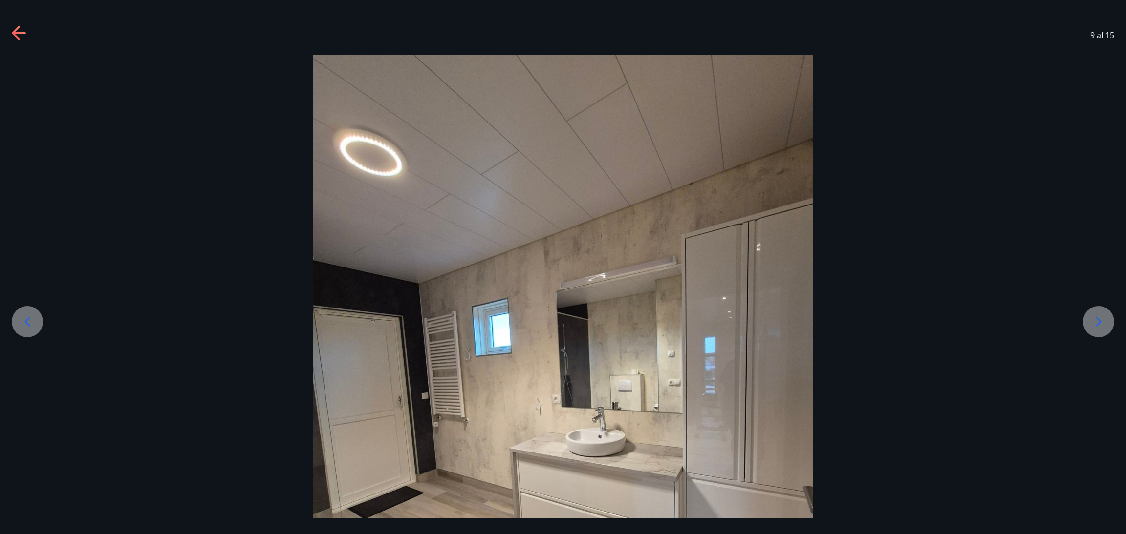
click at [750, 315] on icon at bounding box center [1098, 322] width 16 height 16
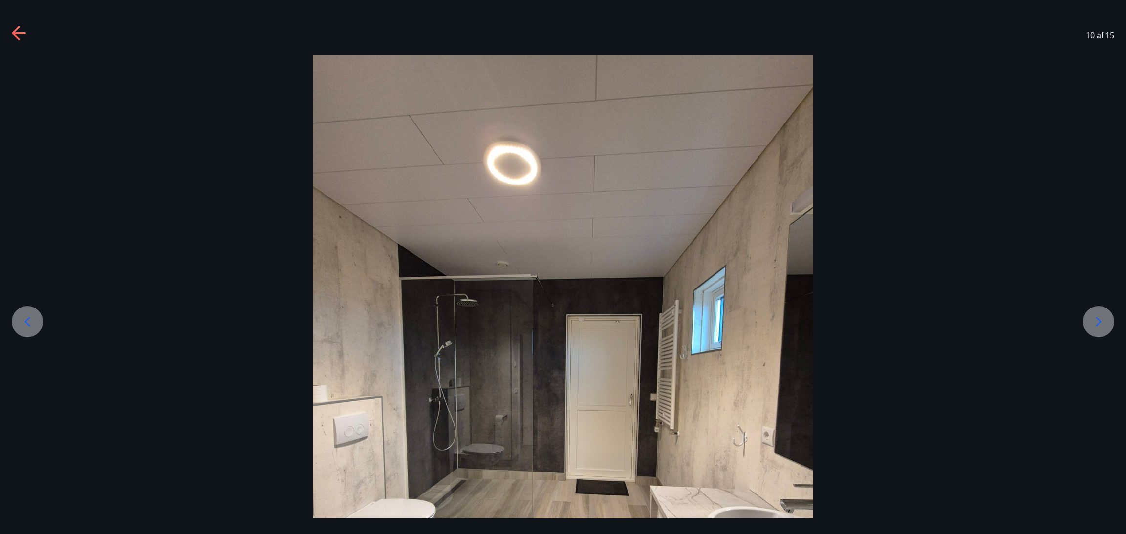
click at [750, 319] on icon at bounding box center [1098, 322] width 5 height 9
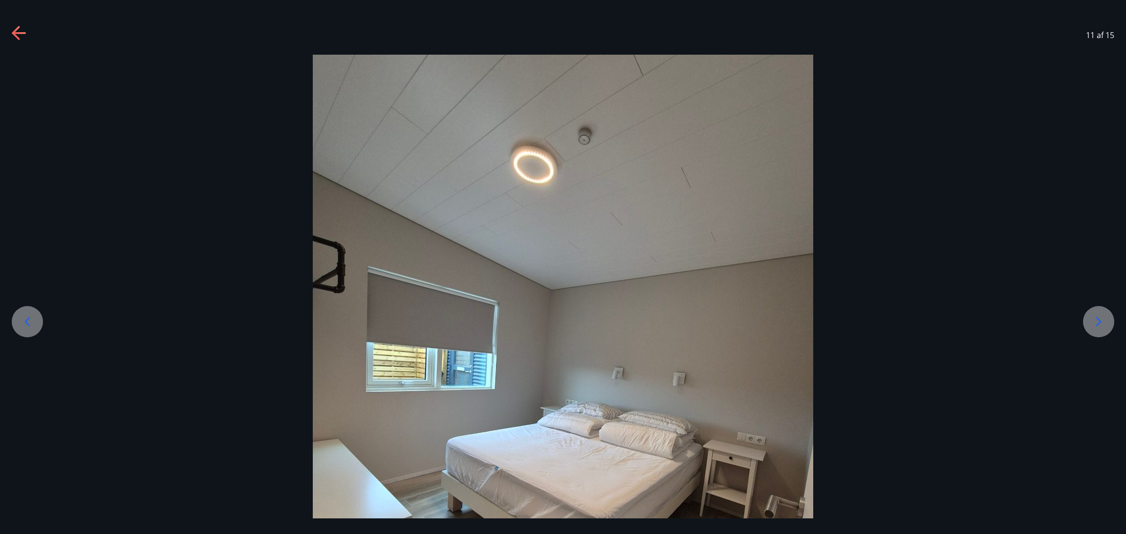
click at [750, 319] on icon at bounding box center [1098, 322] width 5 height 9
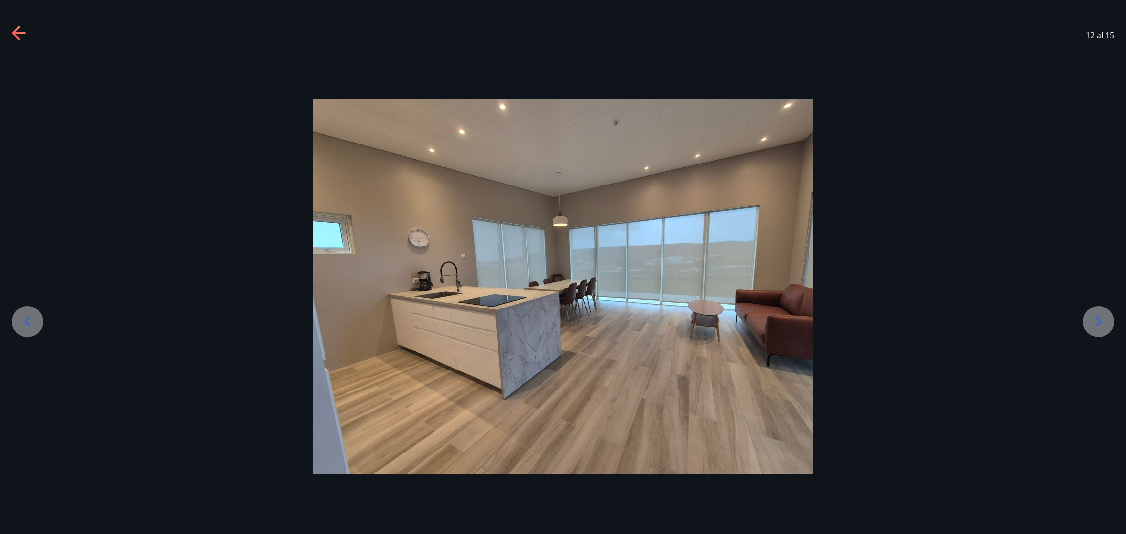
click at [750, 319] on icon at bounding box center [1098, 322] width 5 height 9
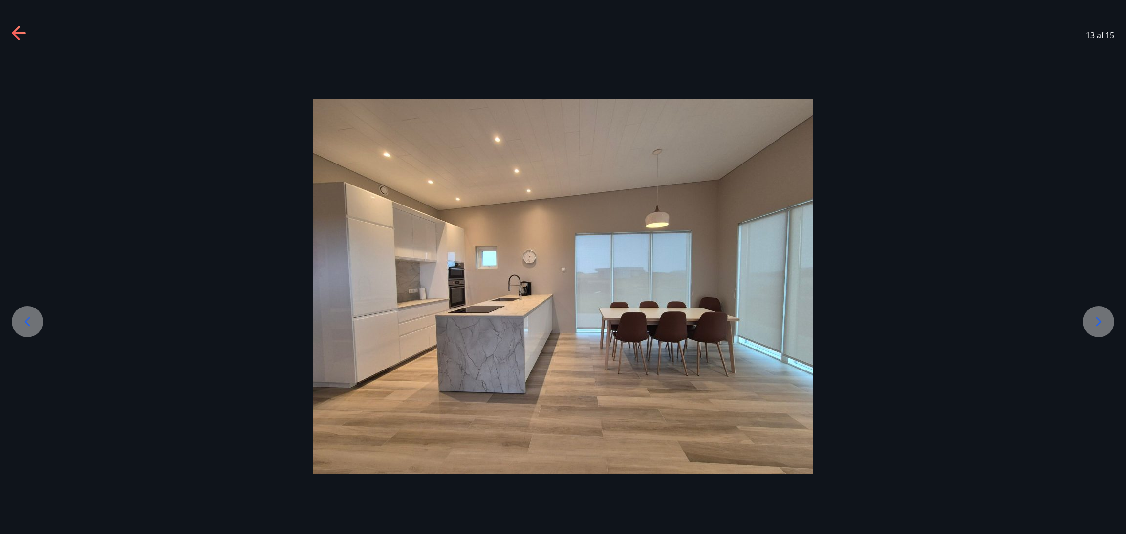
click at [750, 319] on icon at bounding box center [1098, 322] width 5 height 9
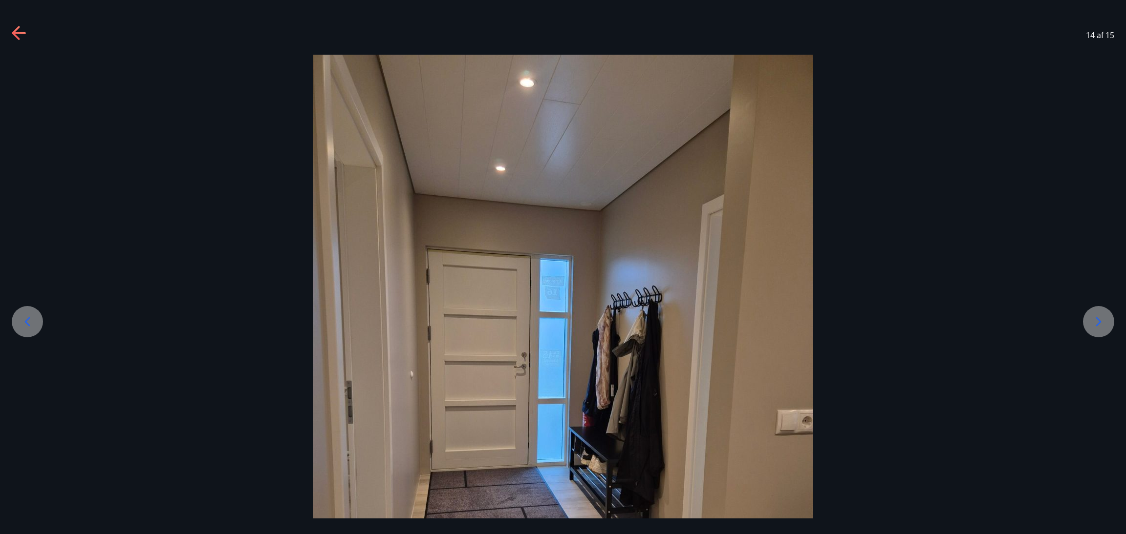
click at [750, 319] on icon at bounding box center [1098, 322] width 5 height 9
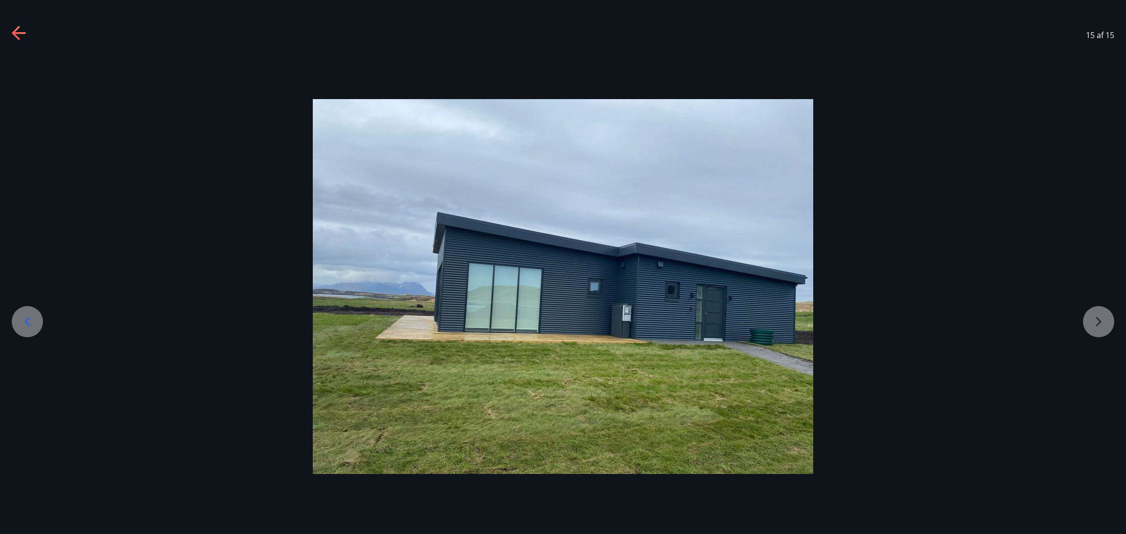
click at [750, 312] on div at bounding box center [563, 286] width 1126 height 375
click at [750, 311] on div at bounding box center [563, 286] width 1126 height 375
click at [750, 320] on div at bounding box center [563, 286] width 1126 height 375
click at [19, 33] on icon at bounding box center [19, 33] width 14 height 2
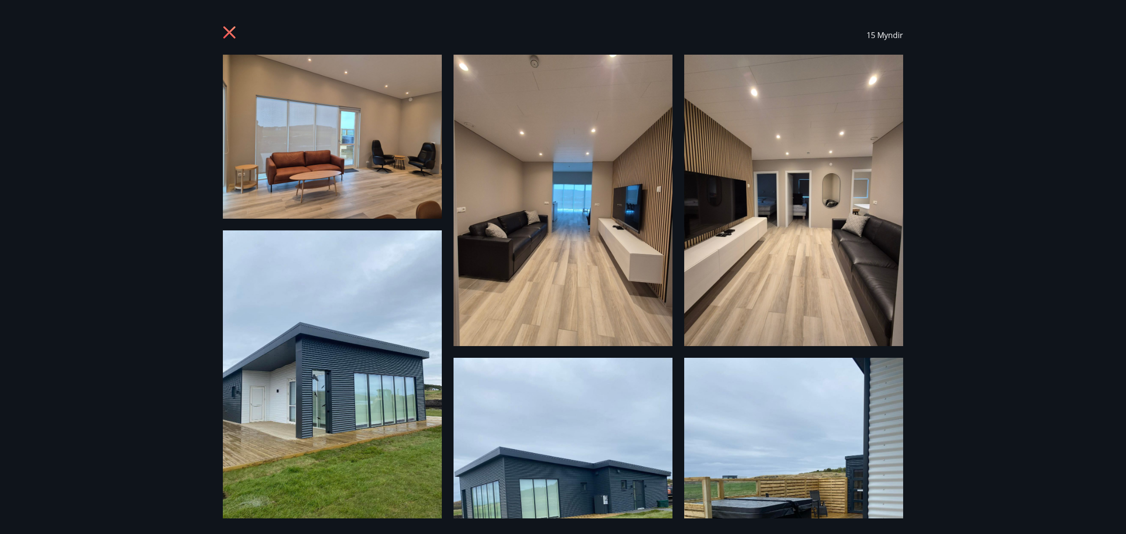
click at [228, 27] on icon at bounding box center [231, 34] width 16 height 16
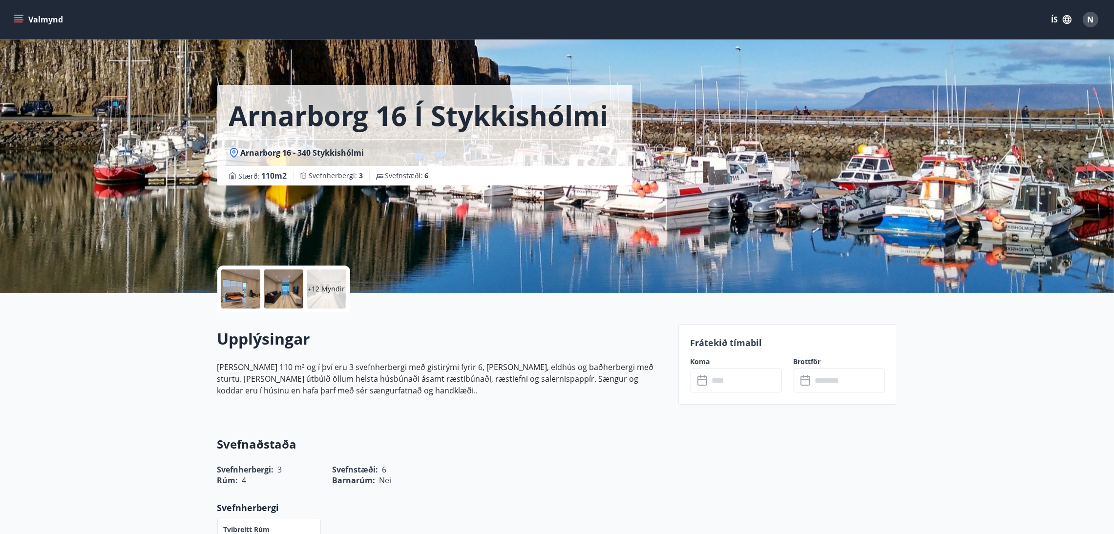
scroll to position [270, 0]
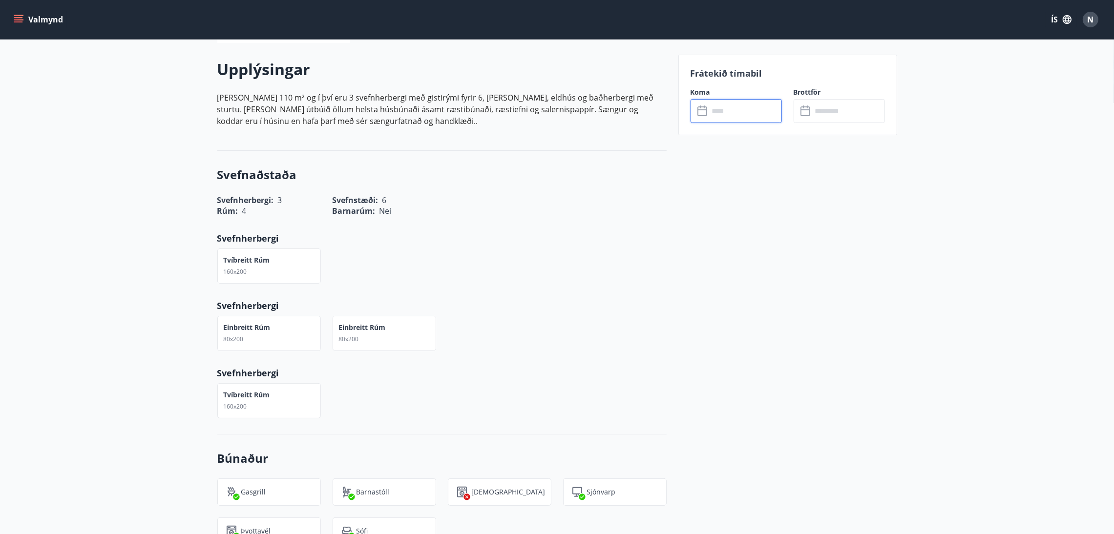
click at [741, 110] on input "text" at bounding box center [745, 111] width 73 height 24
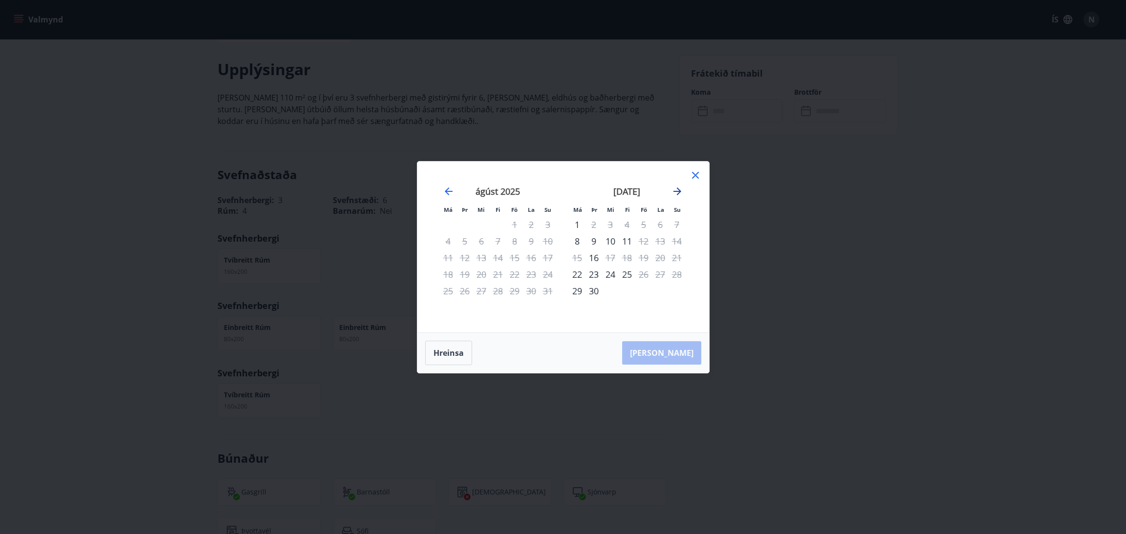
click at [678, 189] on icon "Move forward to switch to the next month." at bounding box center [677, 192] width 8 height 8
click at [575, 278] on div "20" at bounding box center [577, 274] width 17 height 17
click at [642, 274] on div "24" at bounding box center [643, 274] width 17 height 17
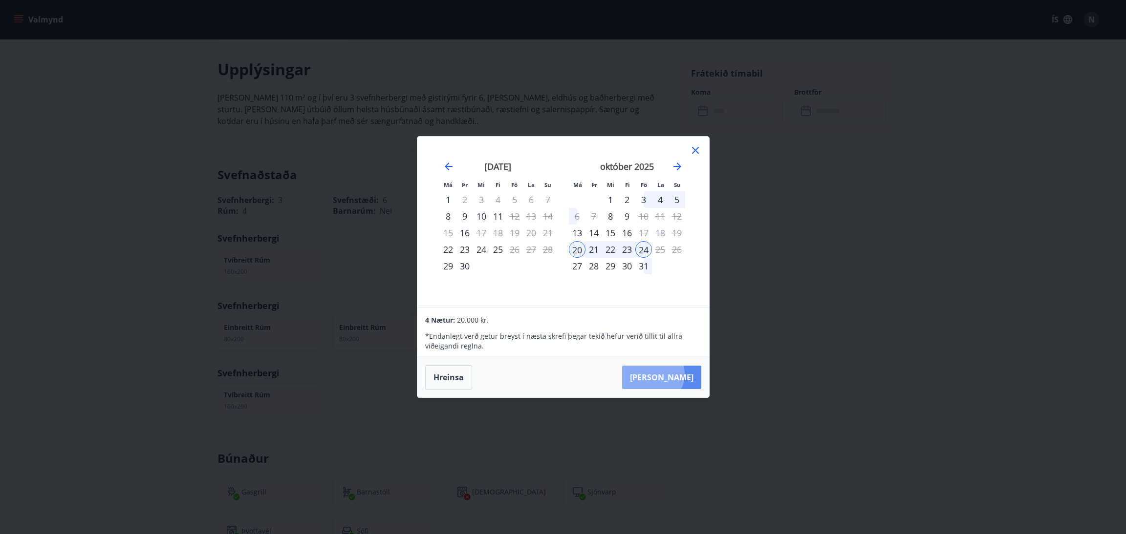
click at [682, 356] on button "[PERSON_NAME]" at bounding box center [661, 377] width 79 height 23
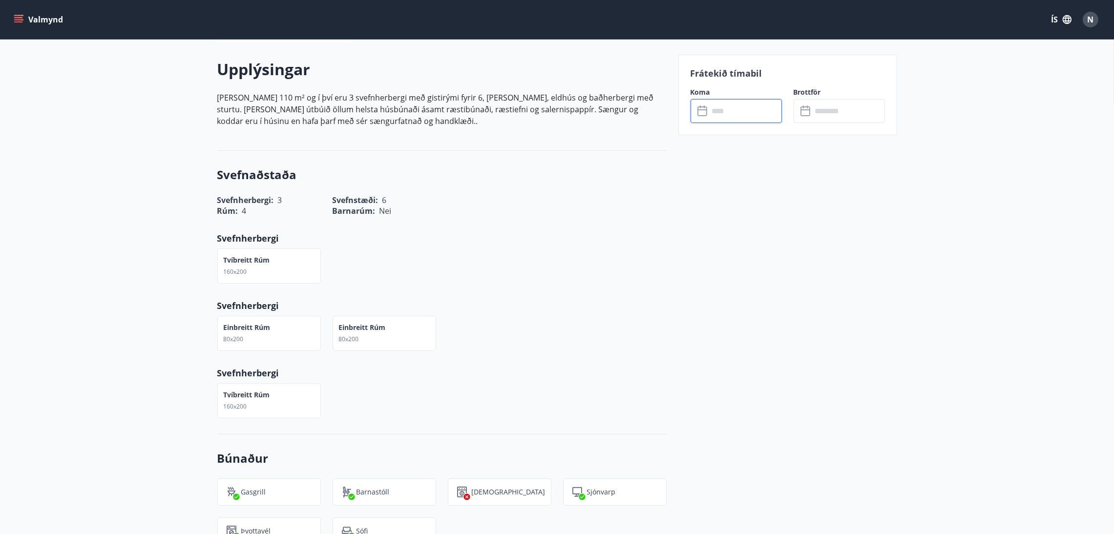
type input "******"
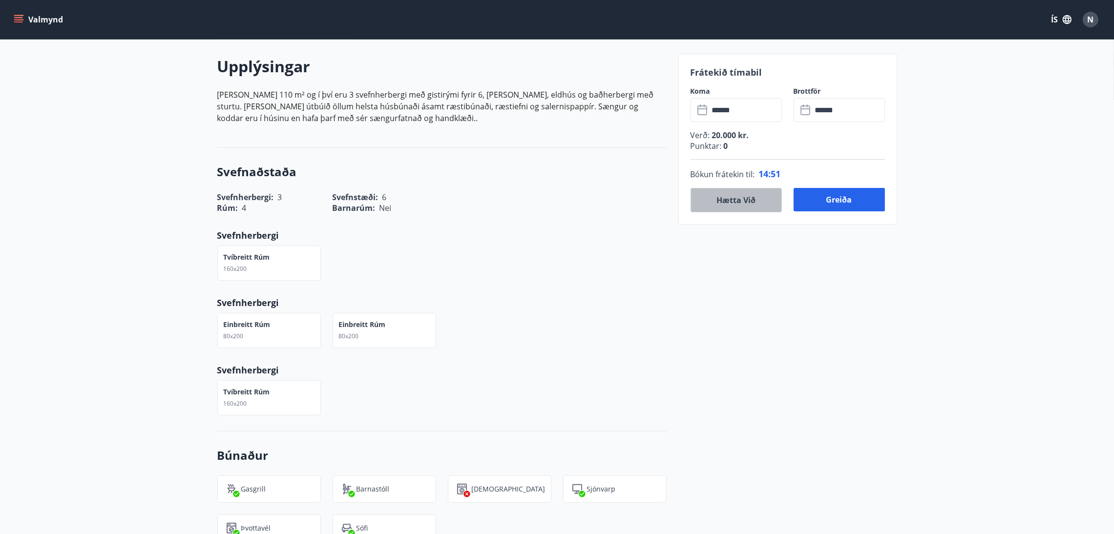
click at [705, 204] on button "Hætta við" at bounding box center [736, 200] width 91 height 24
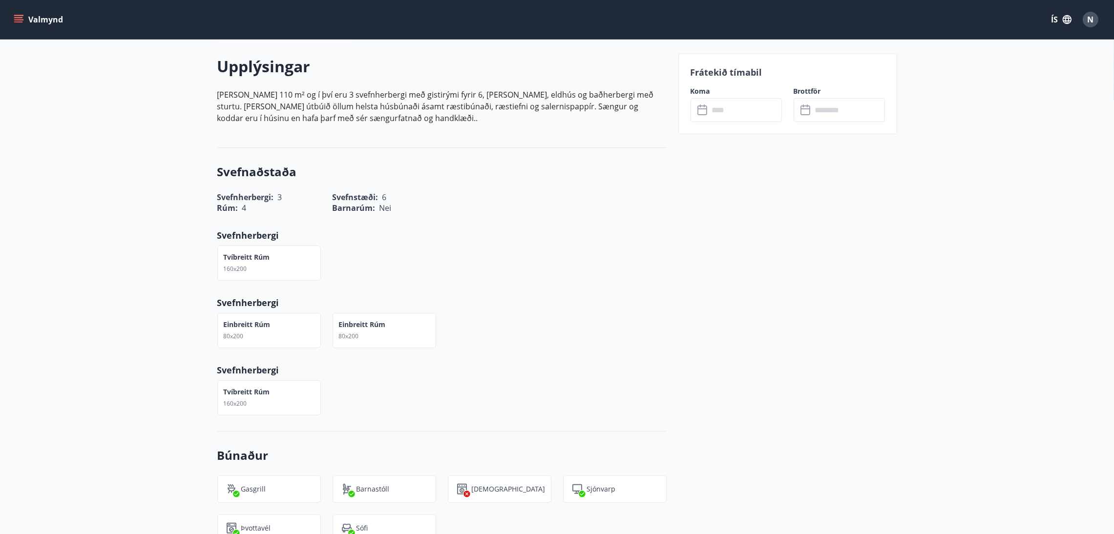
drag, startPoint x: 1125, startPoint y: 142, endPoint x: 678, endPoint y: 214, distance: 452.8
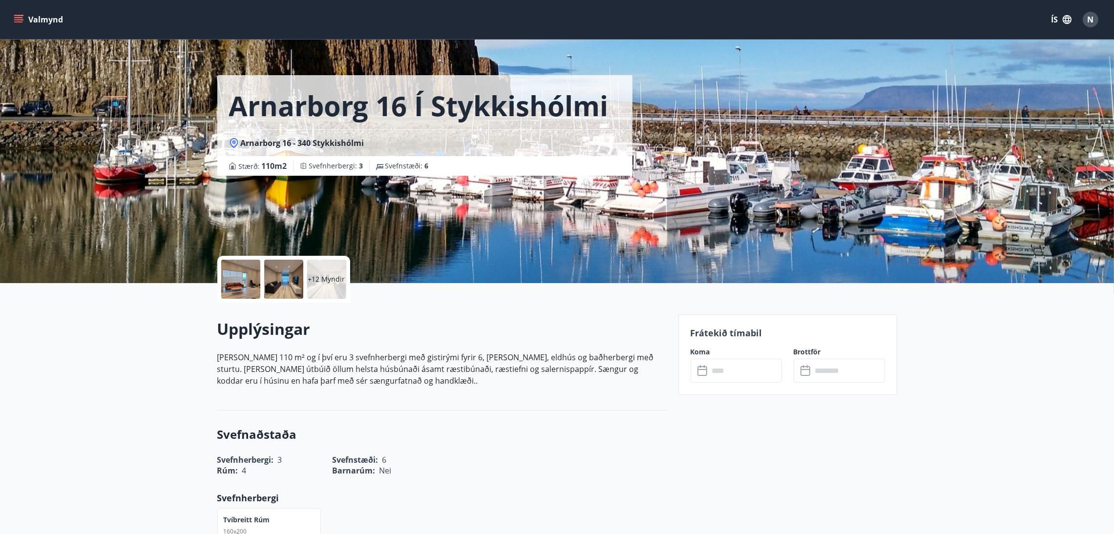
scroll to position [0, 0]
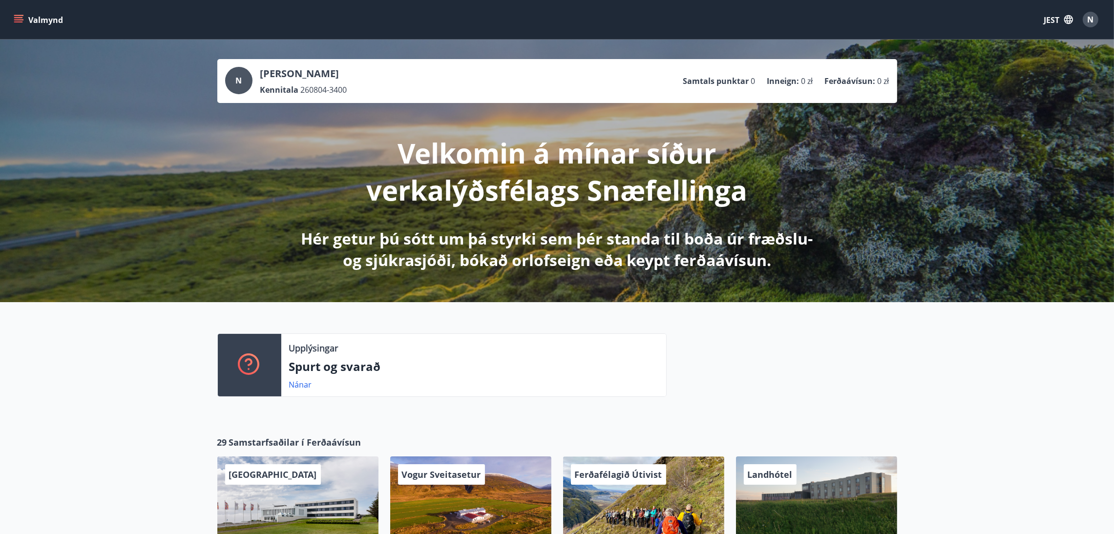
click at [1089, 26] on div "N" at bounding box center [1091, 20] width 16 height 16
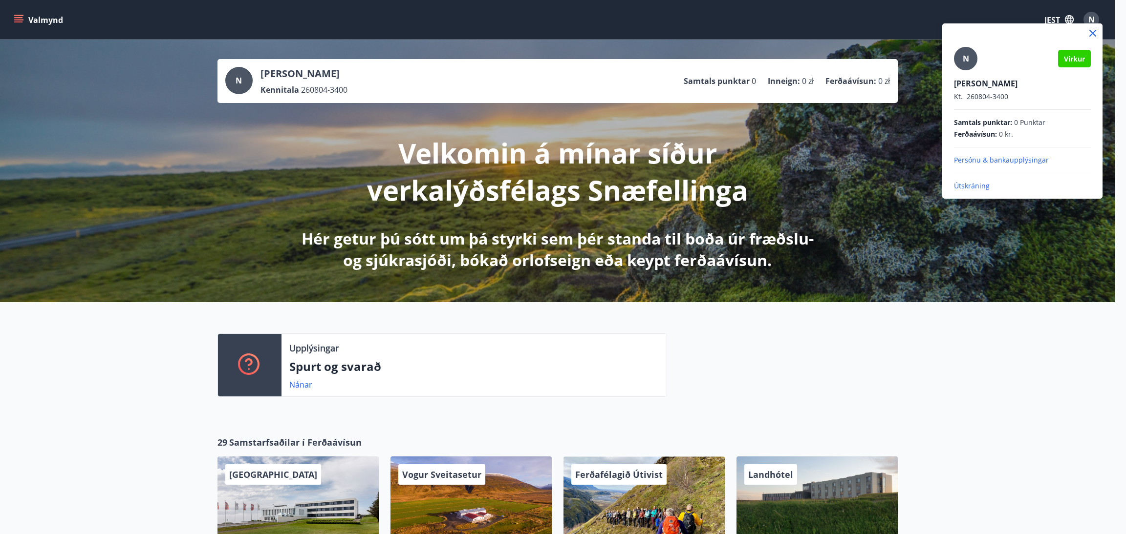
click at [962, 188] on p "Útskráning" at bounding box center [1022, 186] width 137 height 10
